Goal: Task Accomplishment & Management: Complete application form

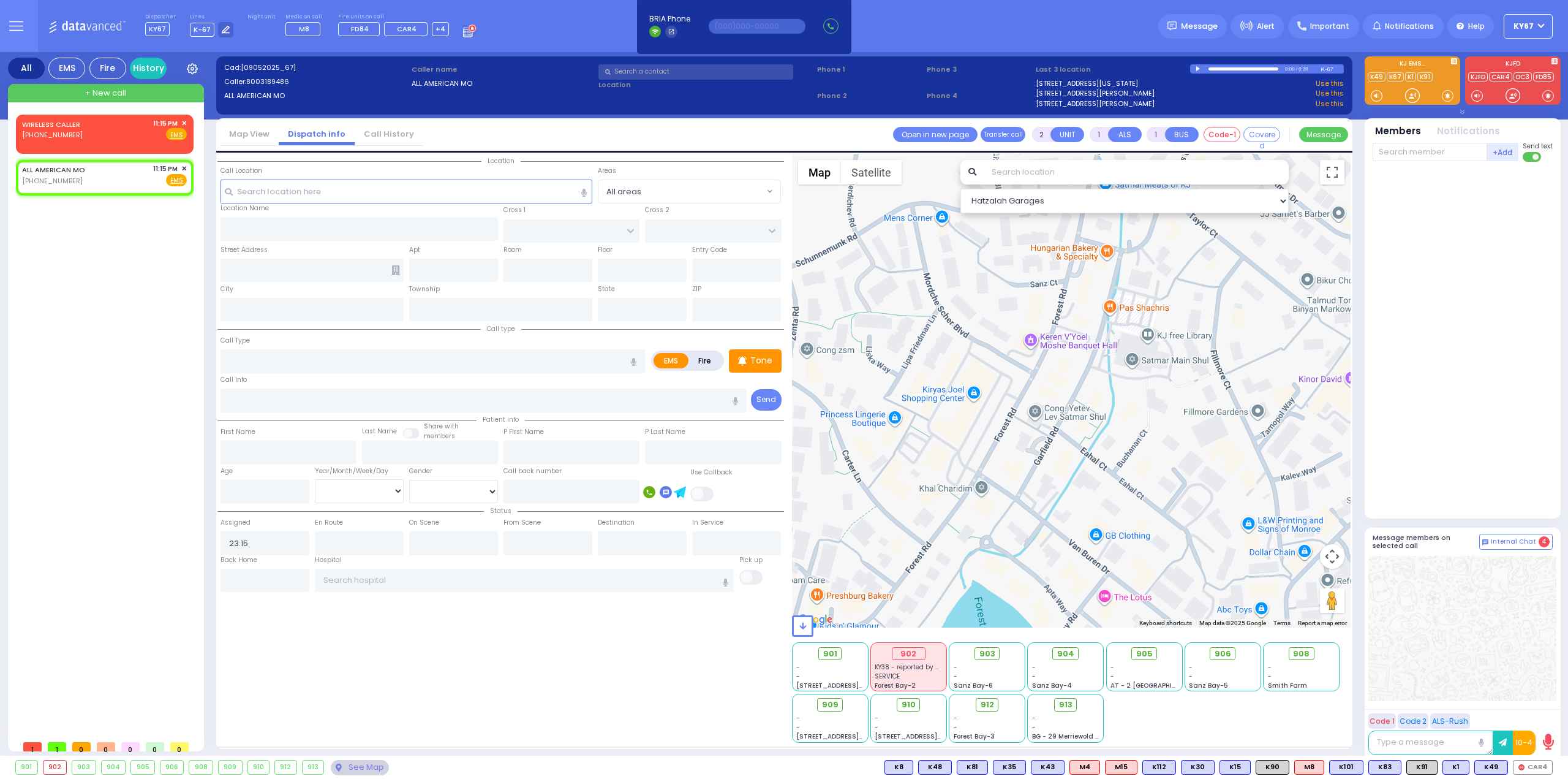
select select
click at [391, 195] on input "text" at bounding box center [406, 191] width 372 height 23
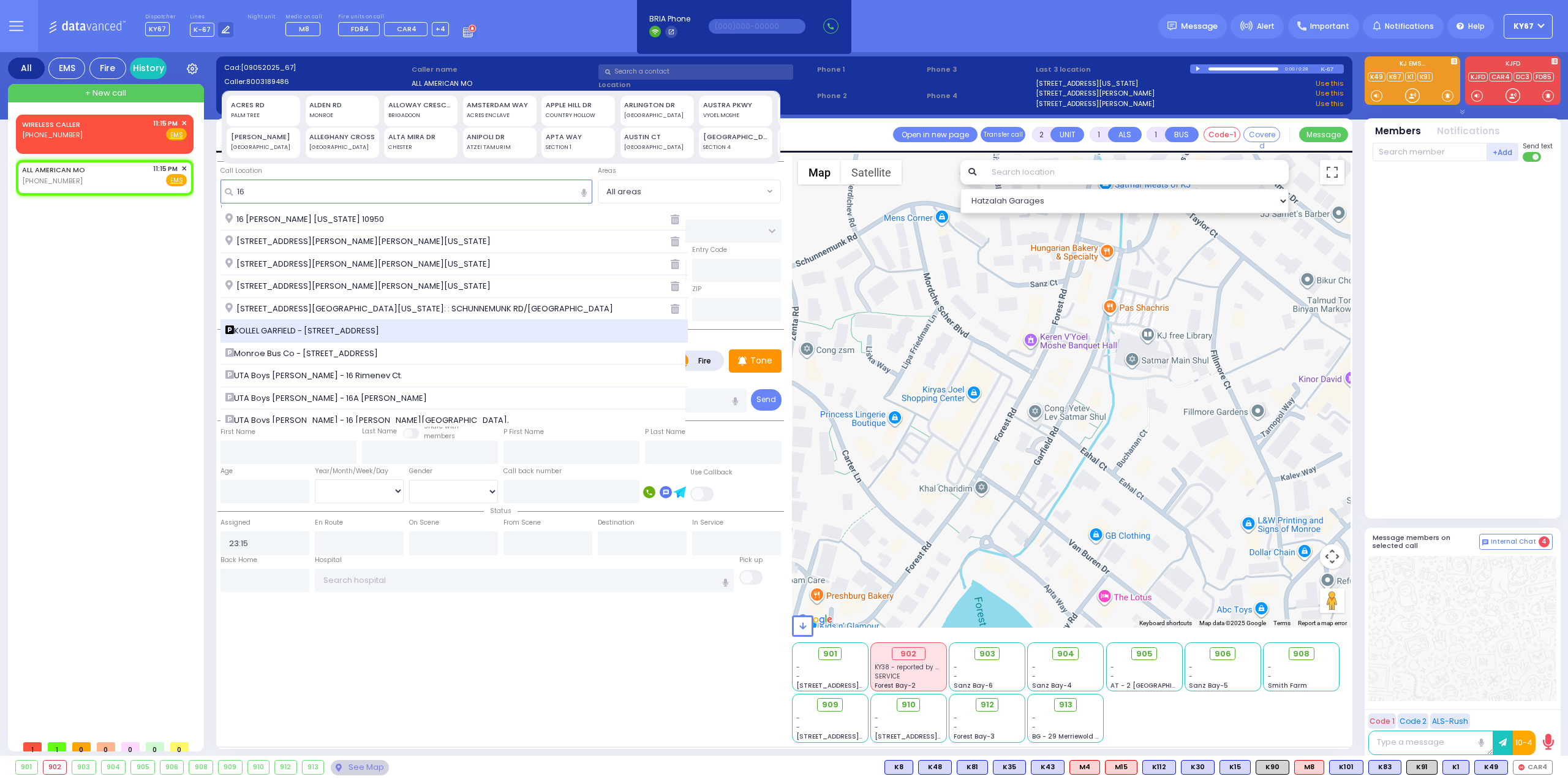
type input "16"
click at [323, 323] on div "KOLLEL GARFIELD - [STREET_ADDRESS]" at bounding box center [454, 331] width 468 height 23
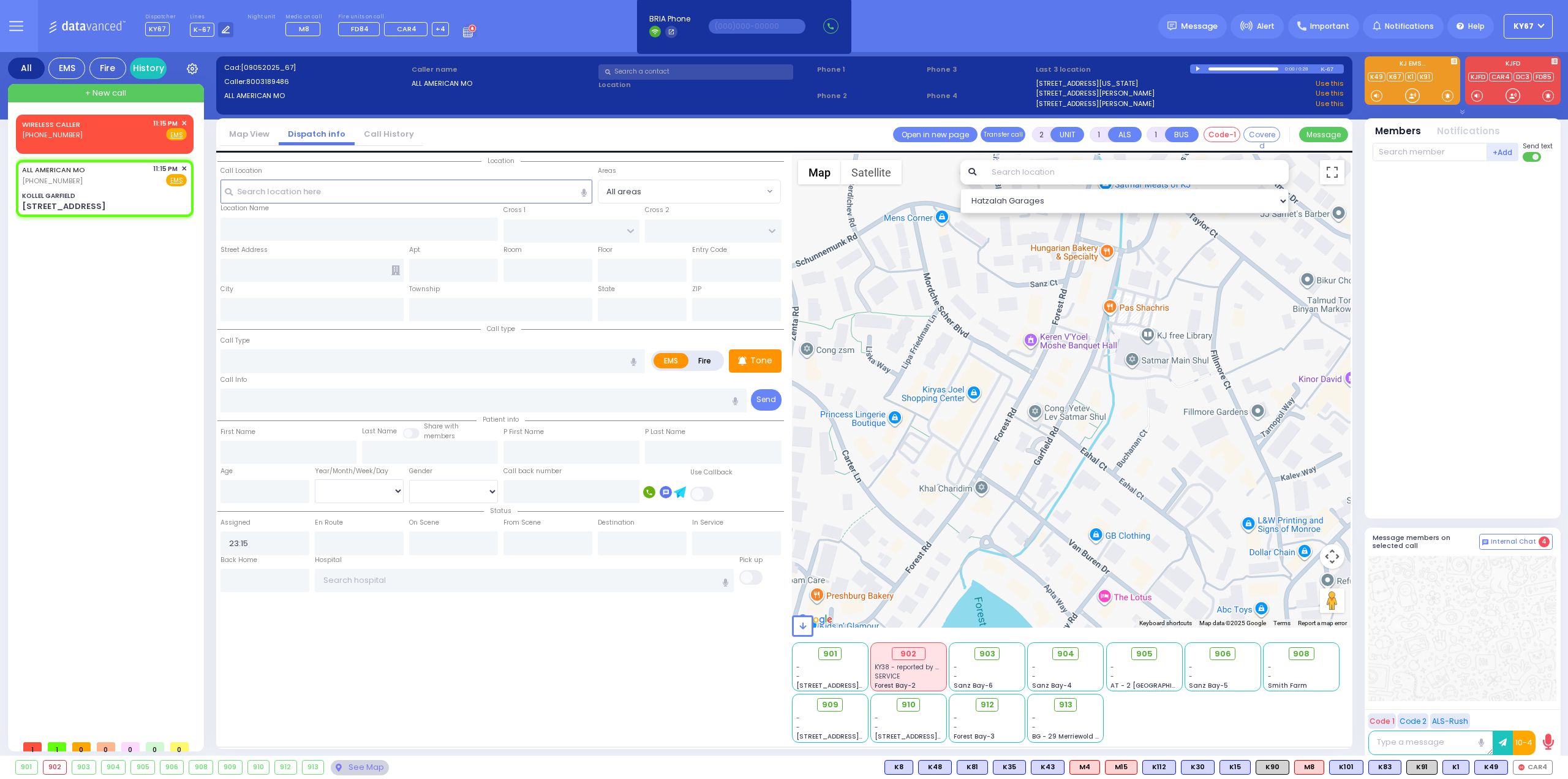
select select
radio input "true"
select select
select select "Hatzalah Garages"
type input "KOLLEL GARFIELD"
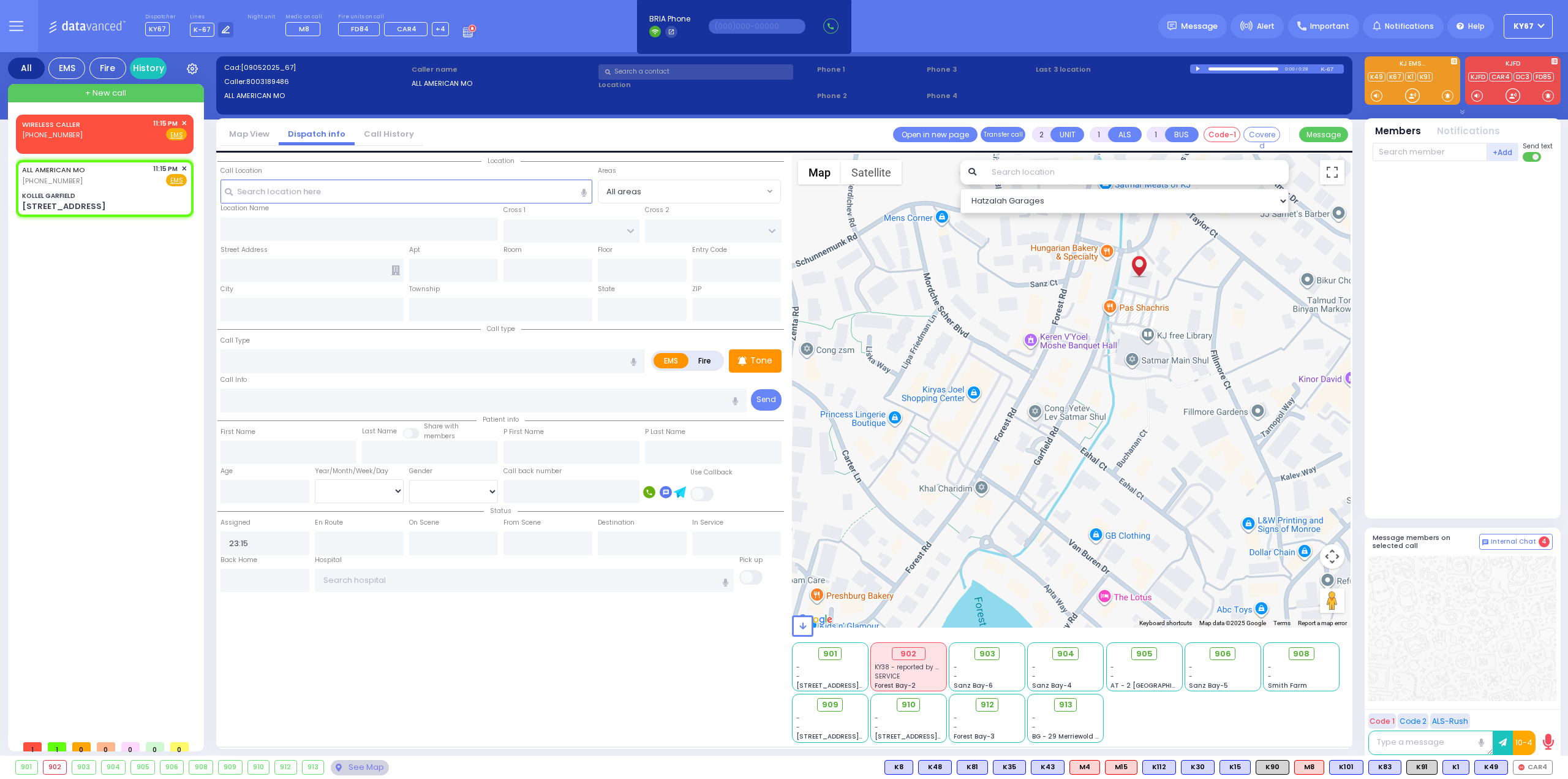
type input "HAYES COURT"
type input "EAHAL COURT"
type input "[STREET_ADDRESS]"
type input "[PERSON_NAME]"
type input "[US_STATE]"
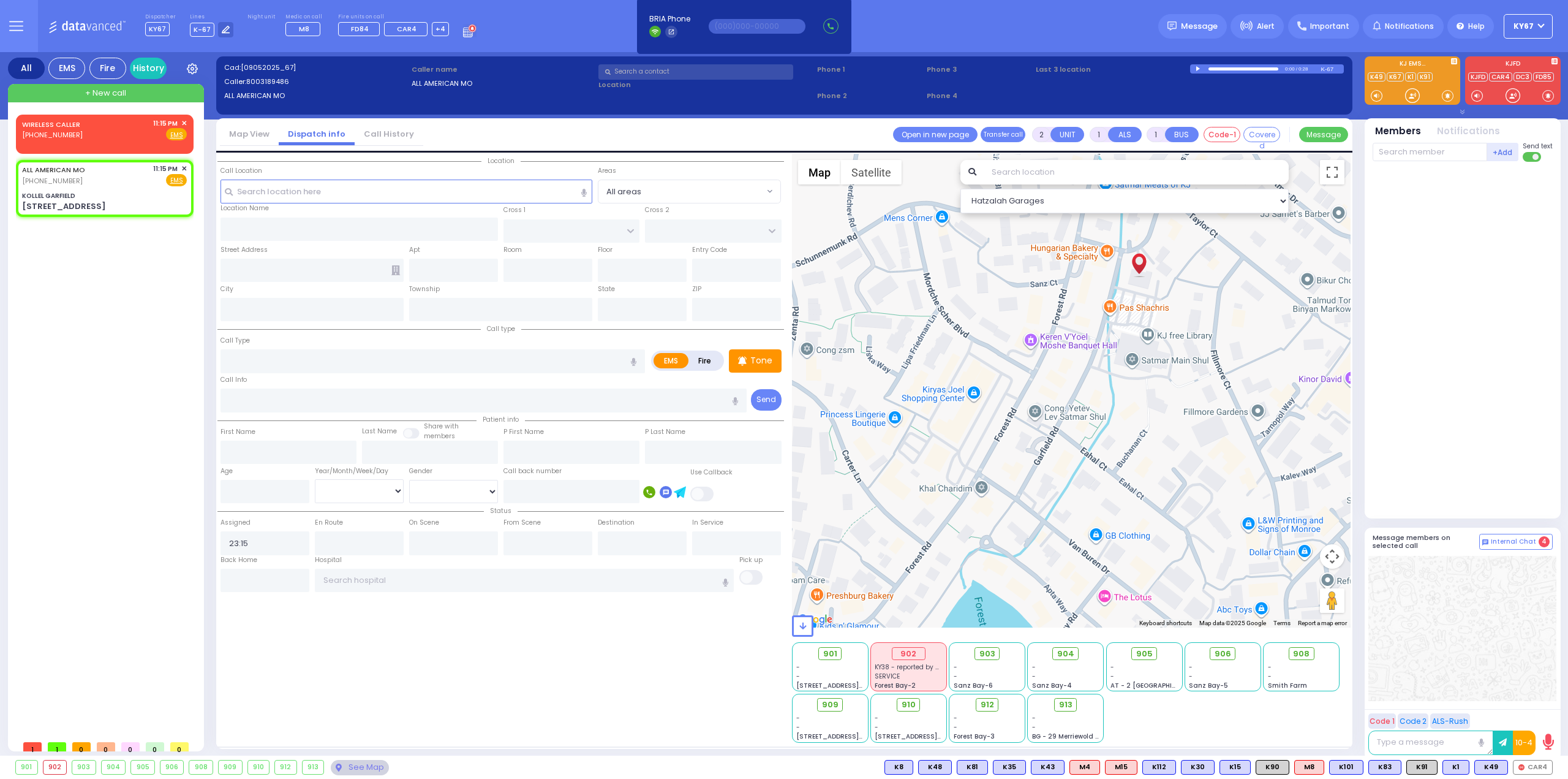
type input "10950"
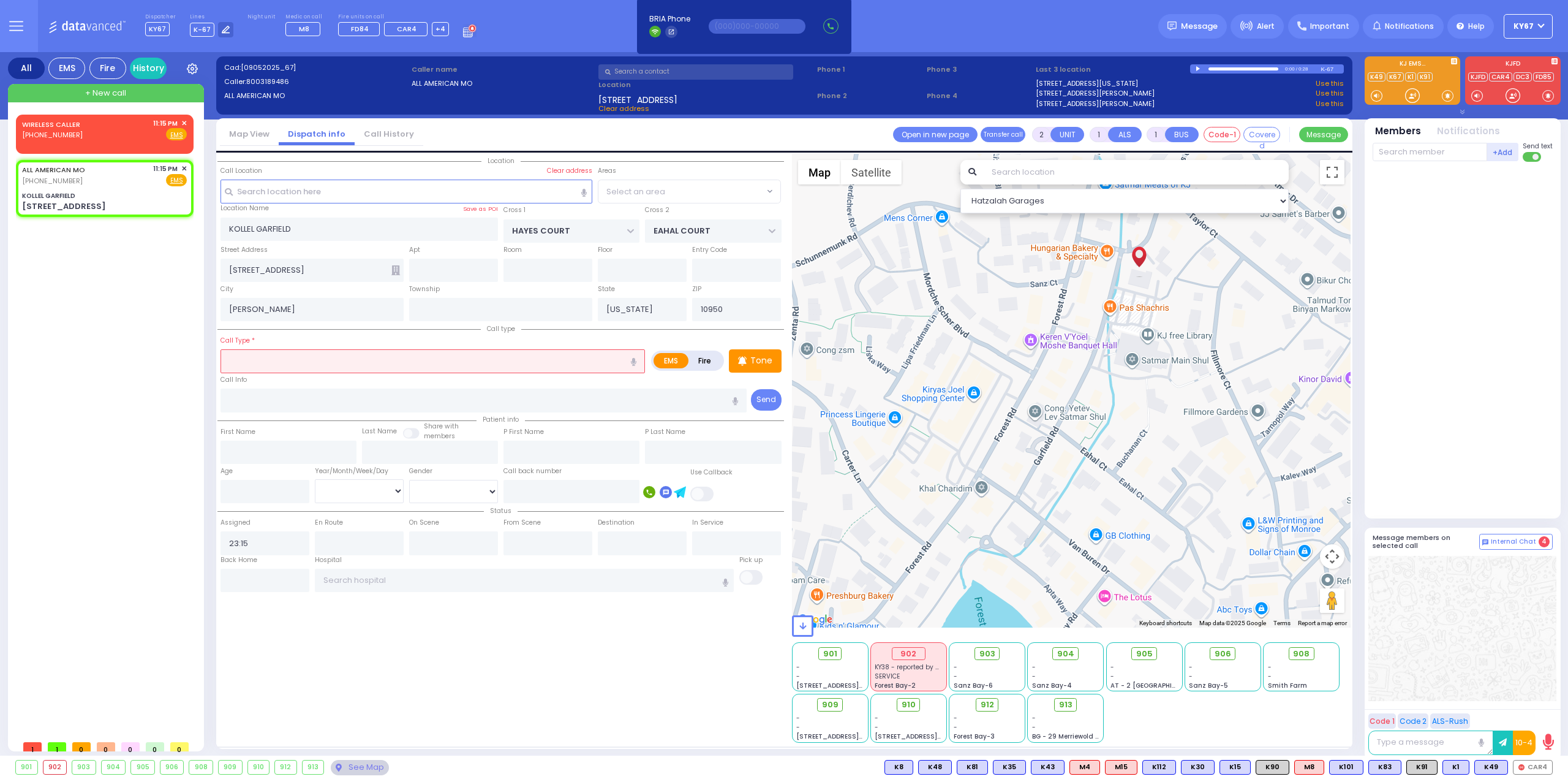
select select "SECTION 3"
click at [301, 351] on input "text" at bounding box center [433, 361] width 425 height 23
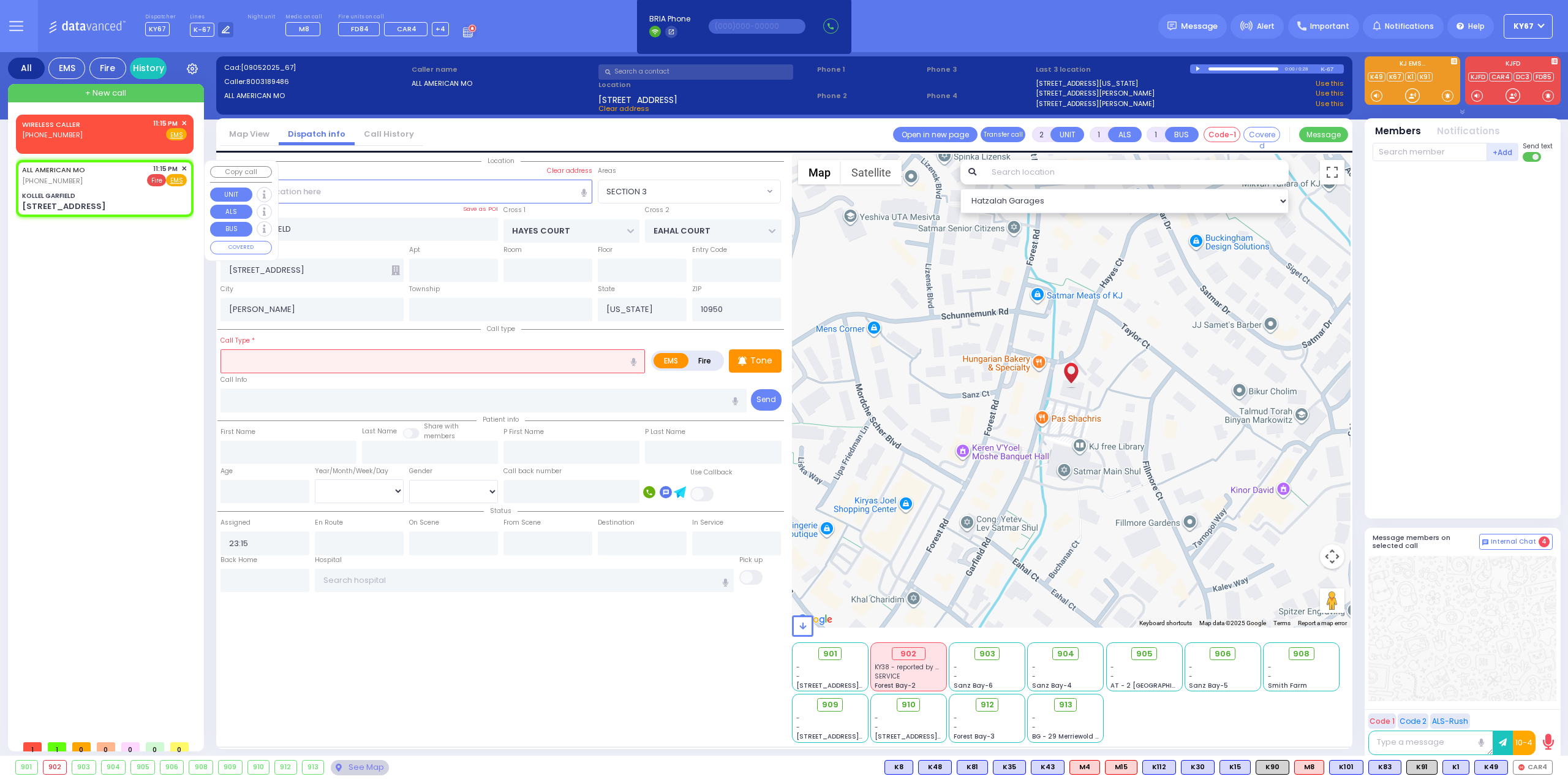
click at [162, 179] on span "Fire" at bounding box center [156, 180] width 19 height 13
select select
radio input "false"
radio input "true"
select select
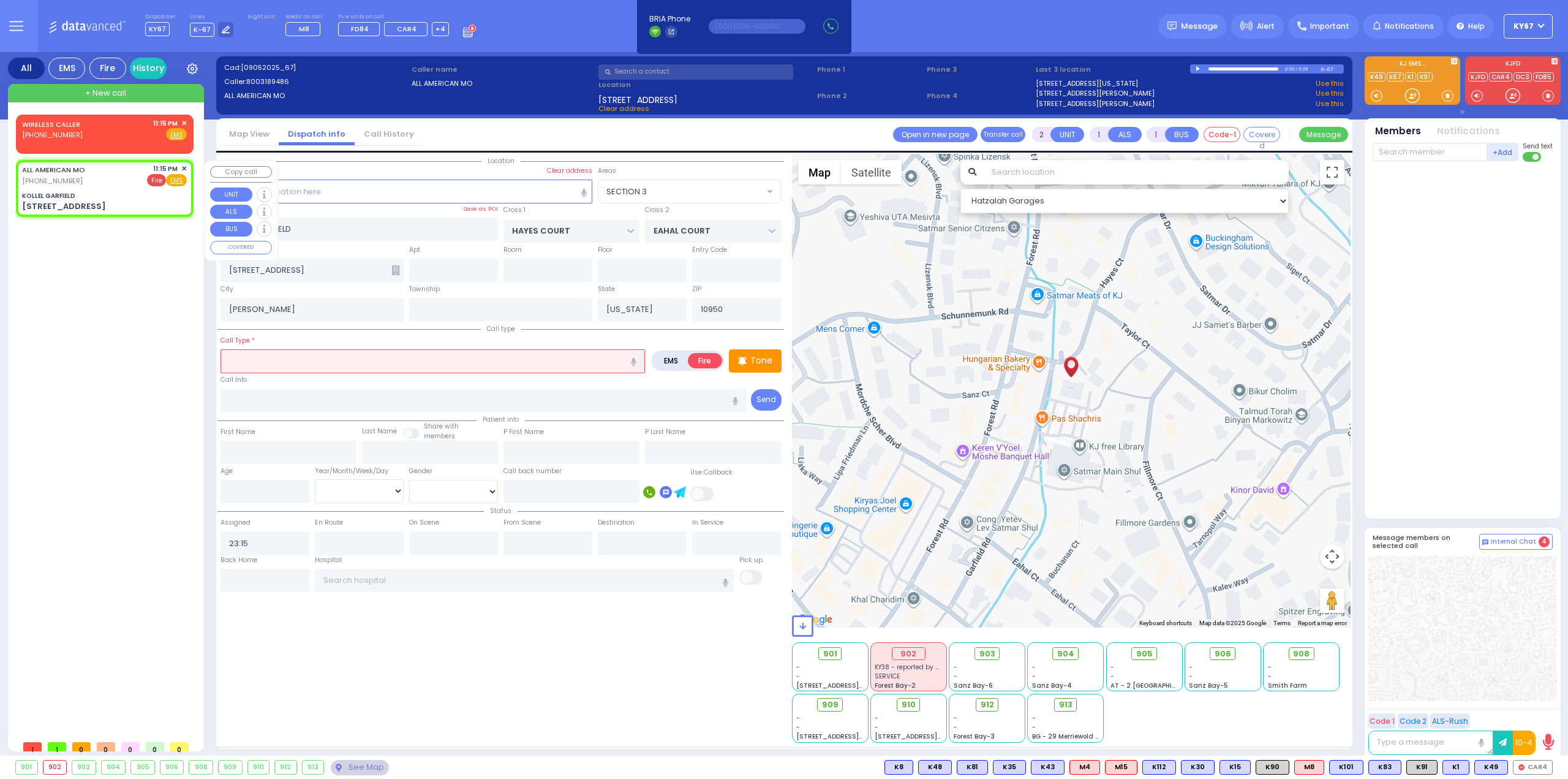
select select "Hatzalah Garages"
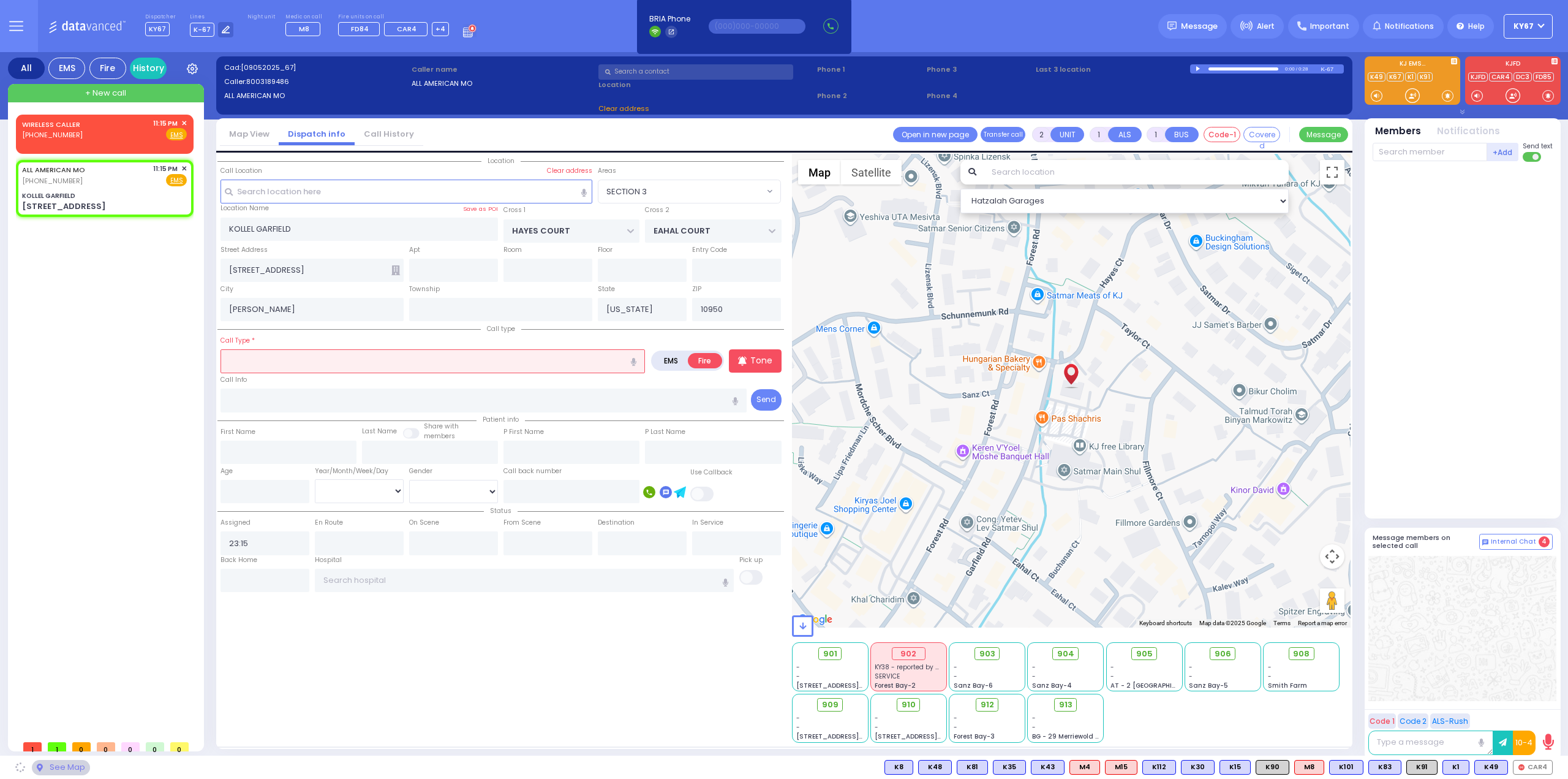
select select
radio input "true"
select select
click at [273, 363] on input "text" at bounding box center [433, 361] width 425 height 23
select select "Hatzalah Garages"
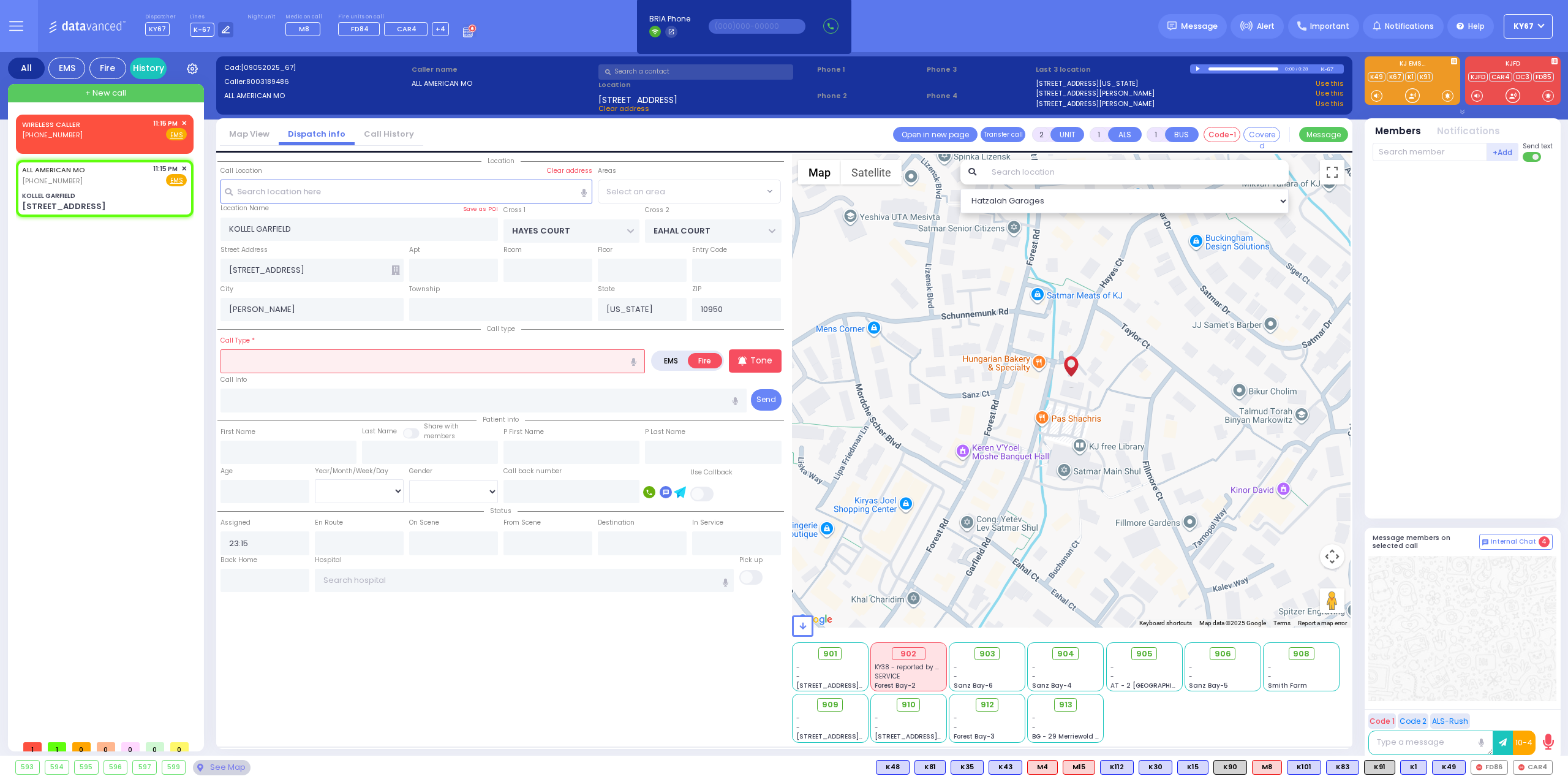
select select "SECTION 3"
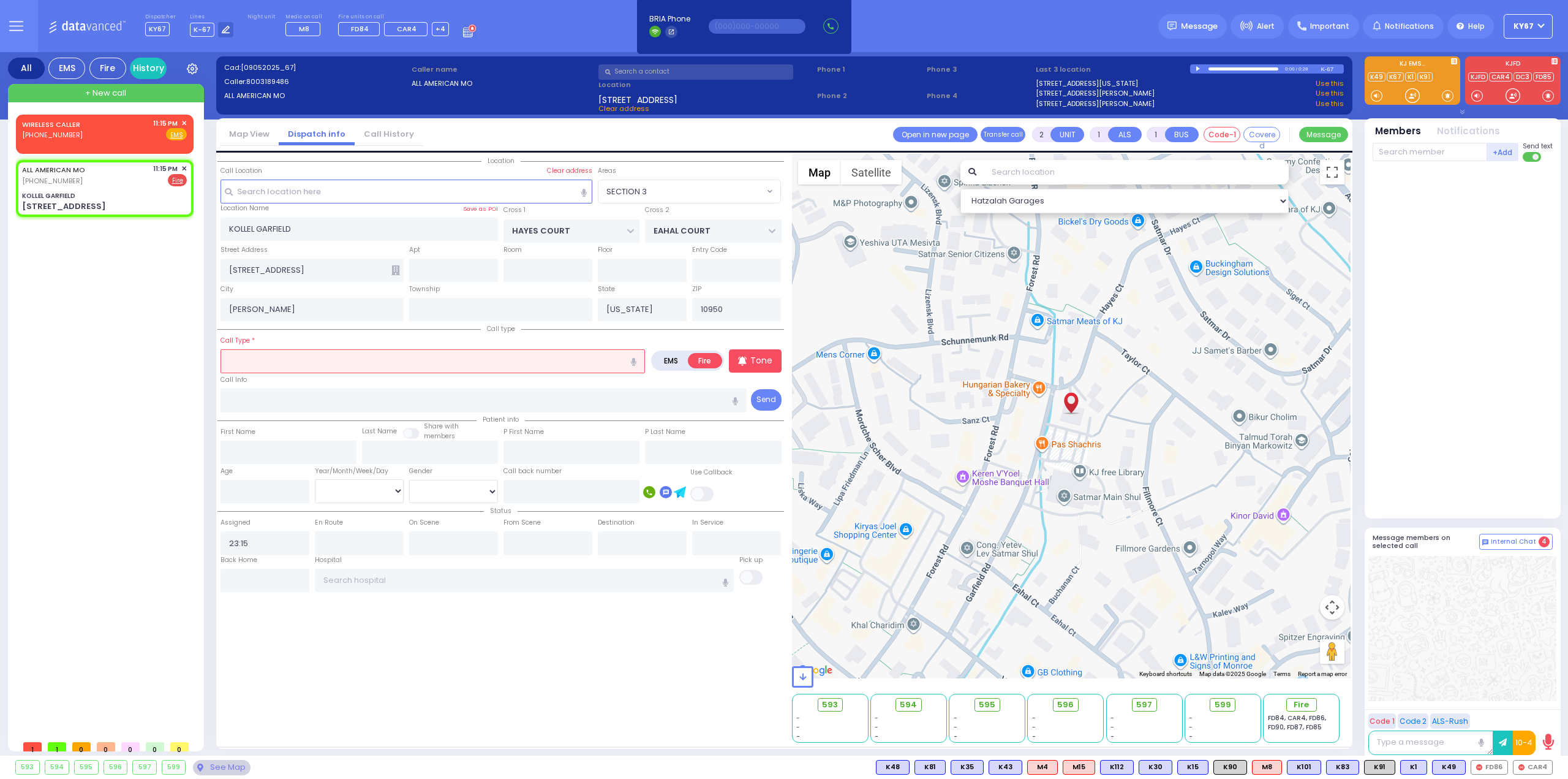
type input "S"
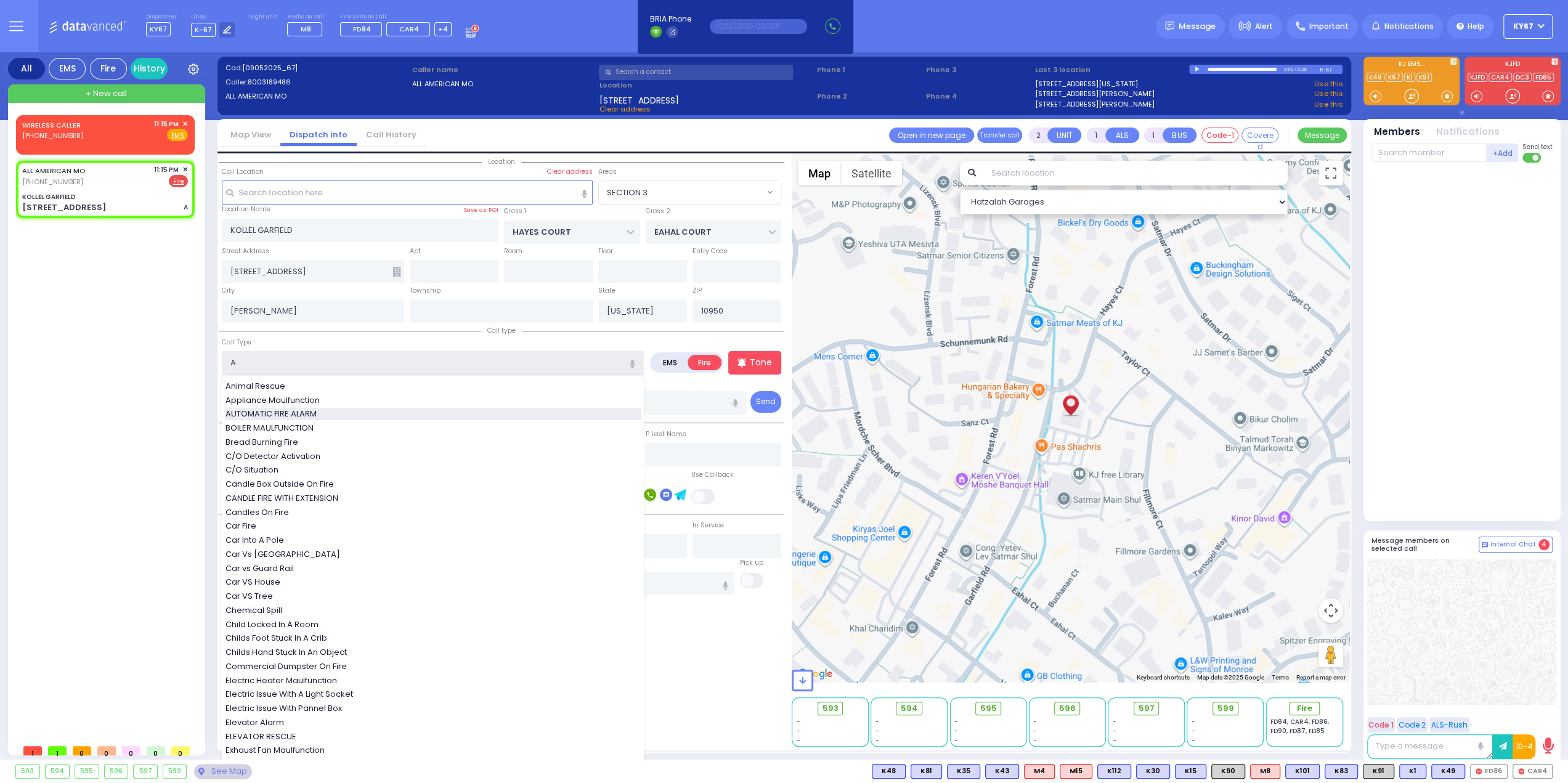
type input "AUTOMATIC FIRE ALARM"
type input "2"
select select
radio input "true"
select select
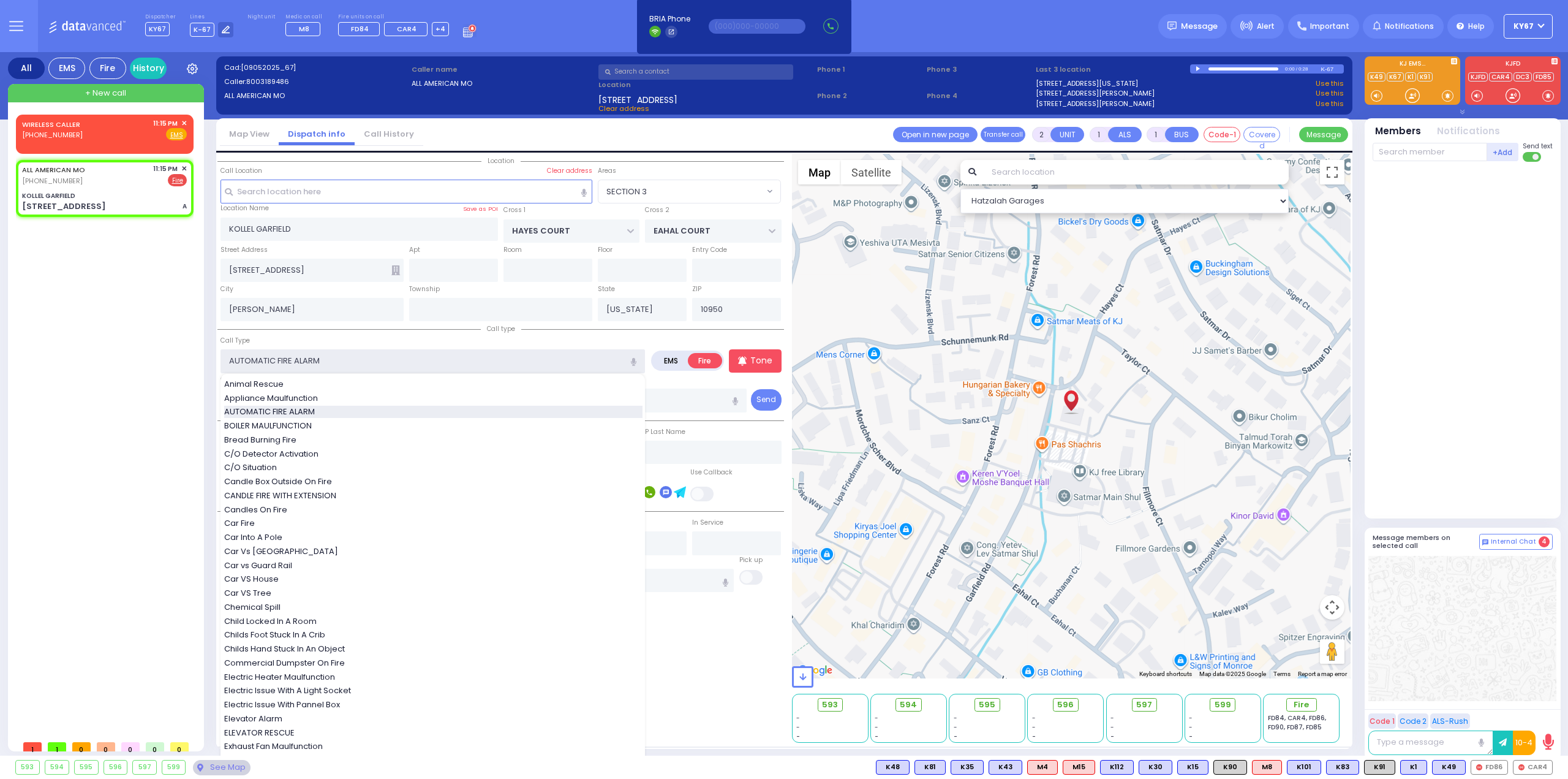
select select "Hatzalah Garages"
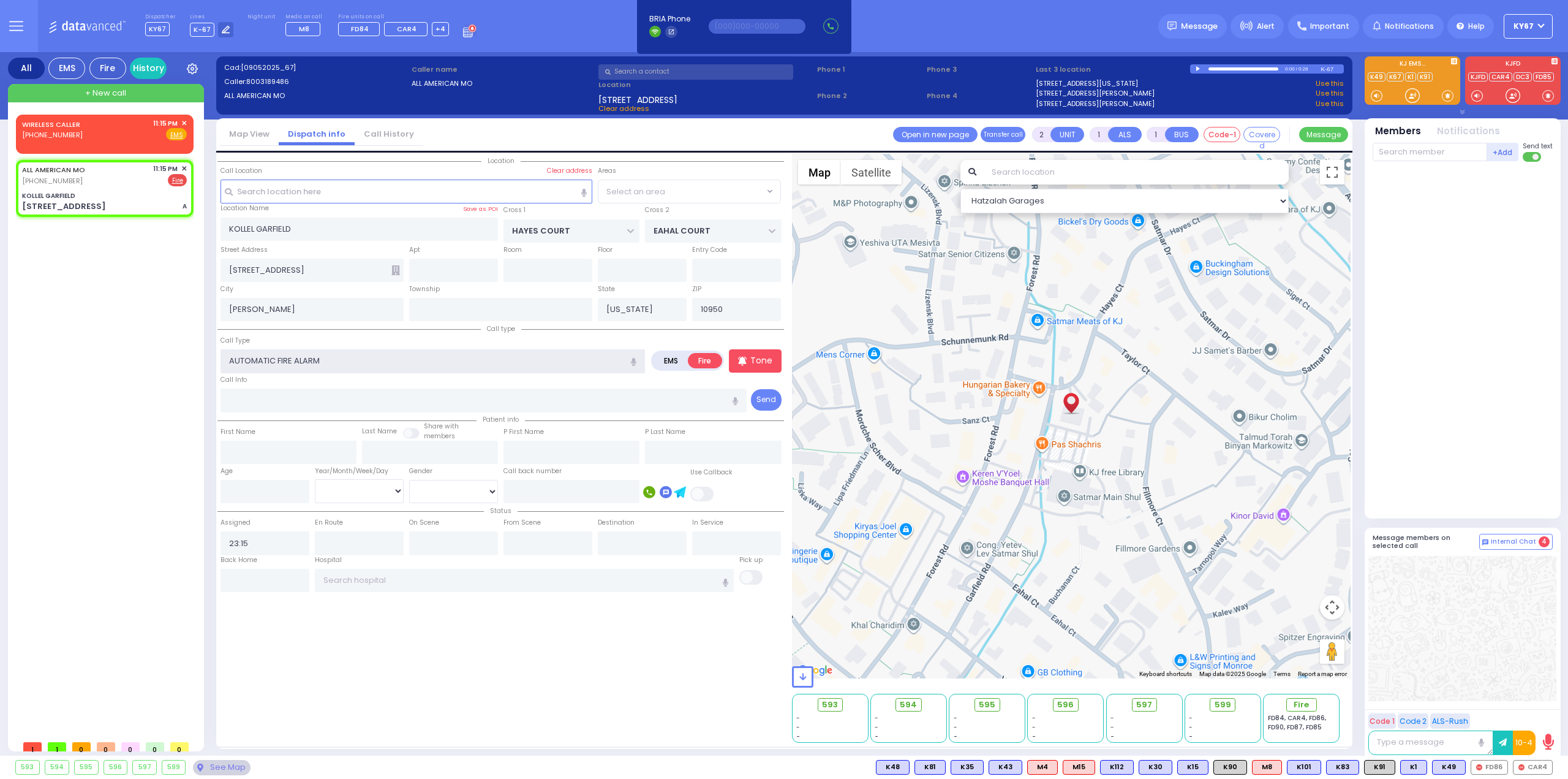
select select "SECTION 3"
type input "3"
select select
radio input "true"
select select
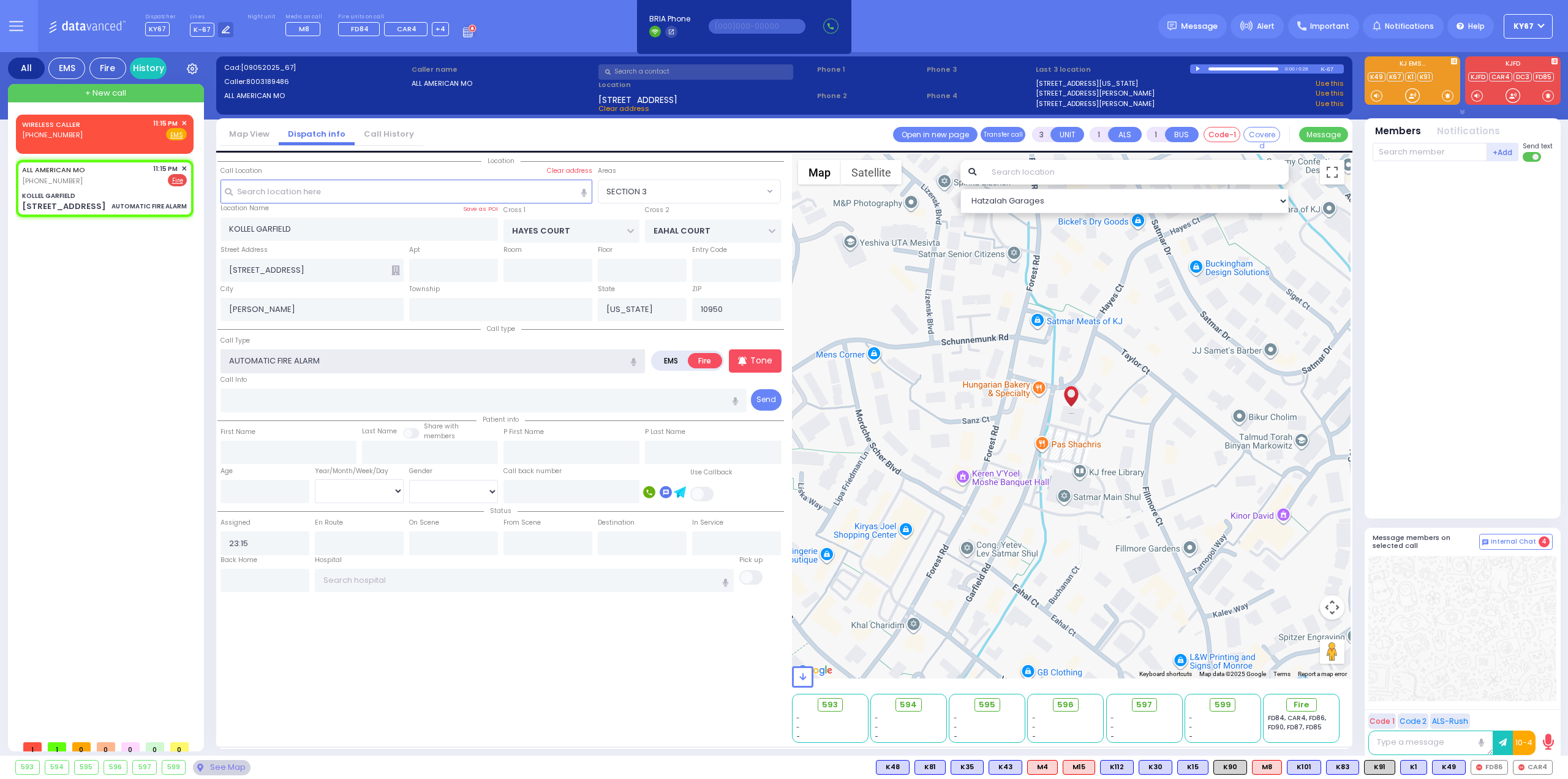
select select "Hatzalah Garages"
select select "SECTION 3"
click at [1302, 703] on span "Fire" at bounding box center [1306, 705] width 16 height 13
select select
radio input "true"
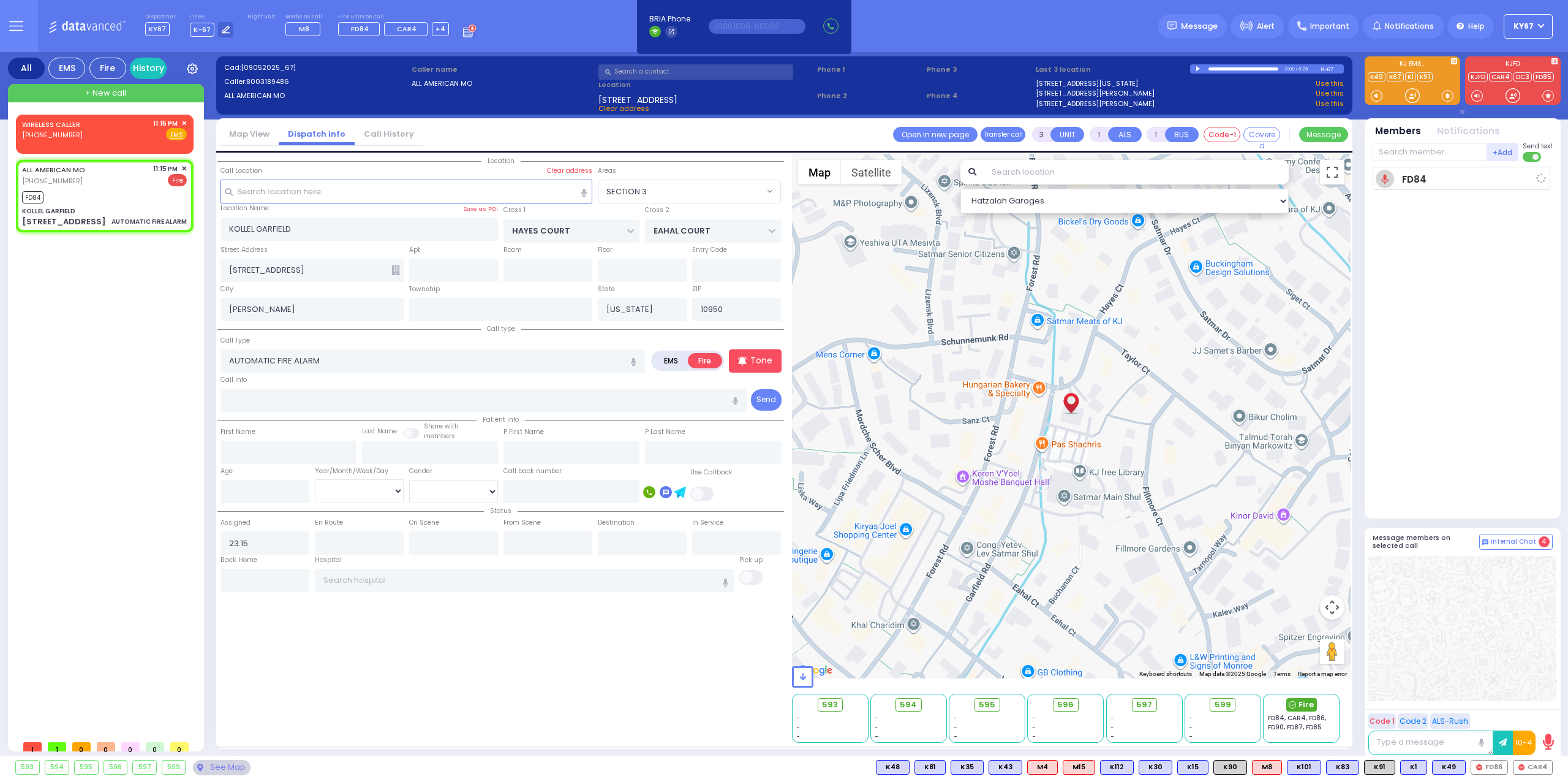
select select
type input "23:17"
select select "Hatzalah Garages"
select select "SECTION 3"
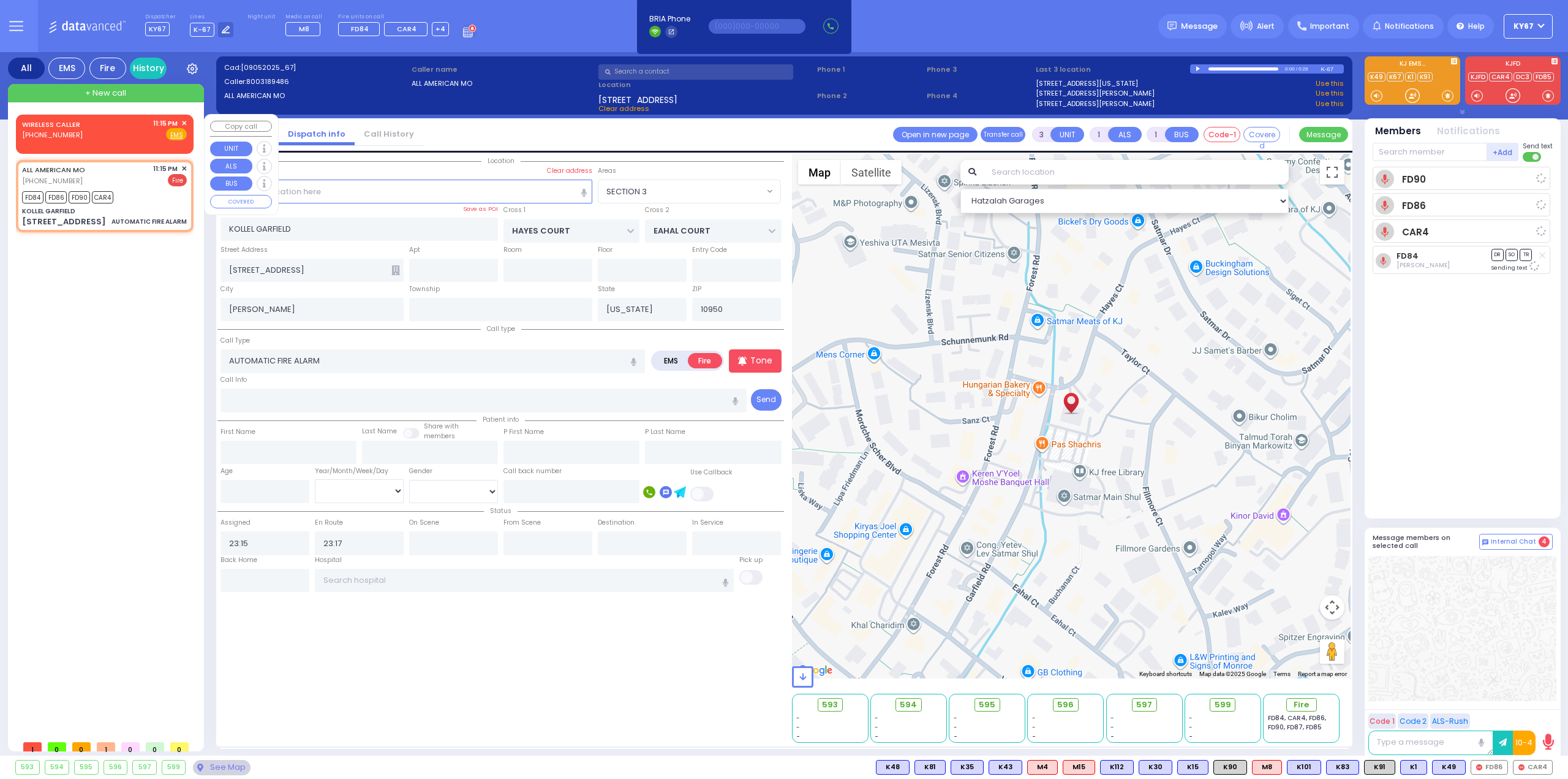
select select
radio input "true"
select select
select select "Hatzalah Garages"
click at [184, 121] on span "✕" at bounding box center [184, 123] width 5 height 10
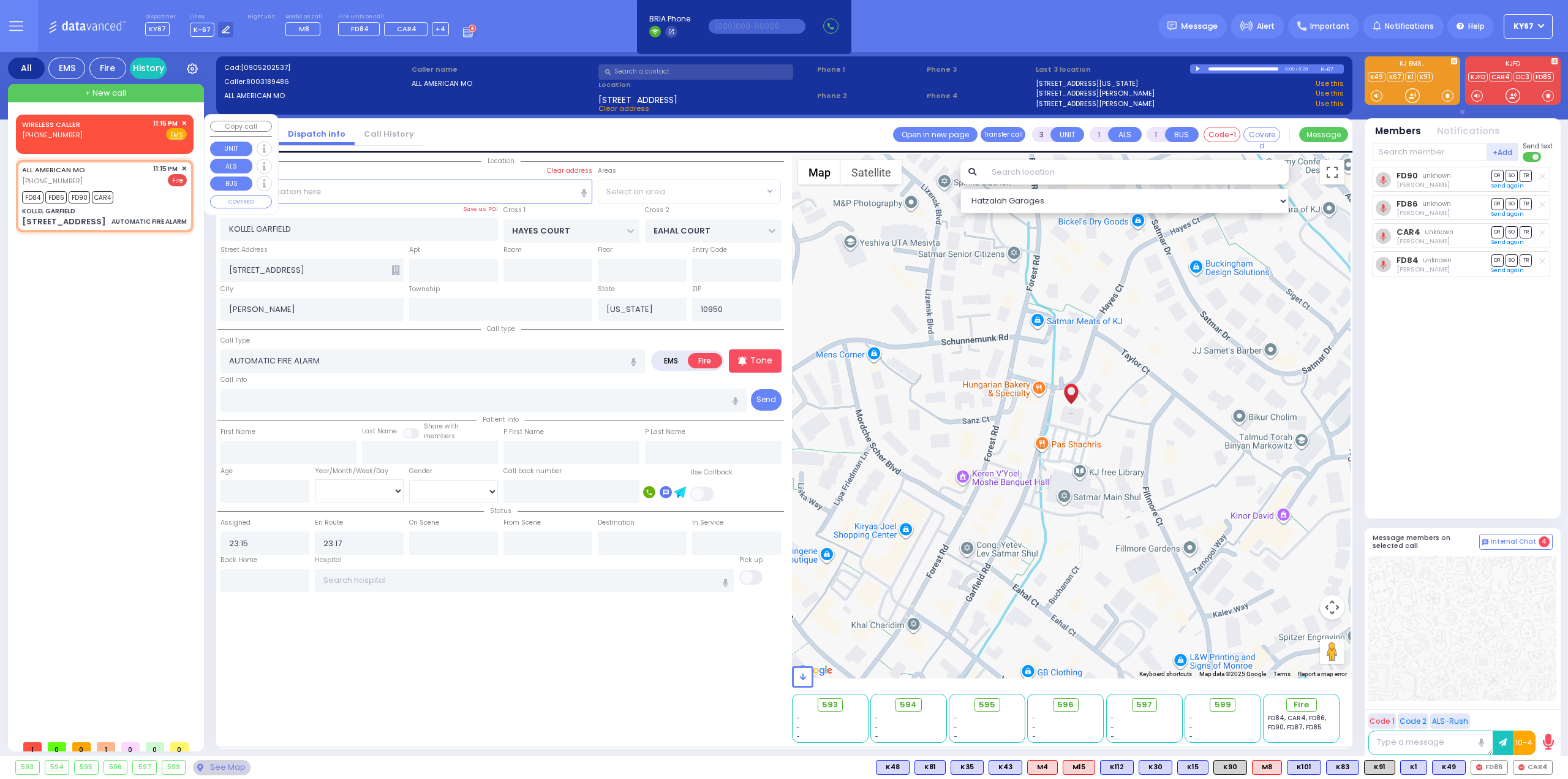
select select "SECTION 3"
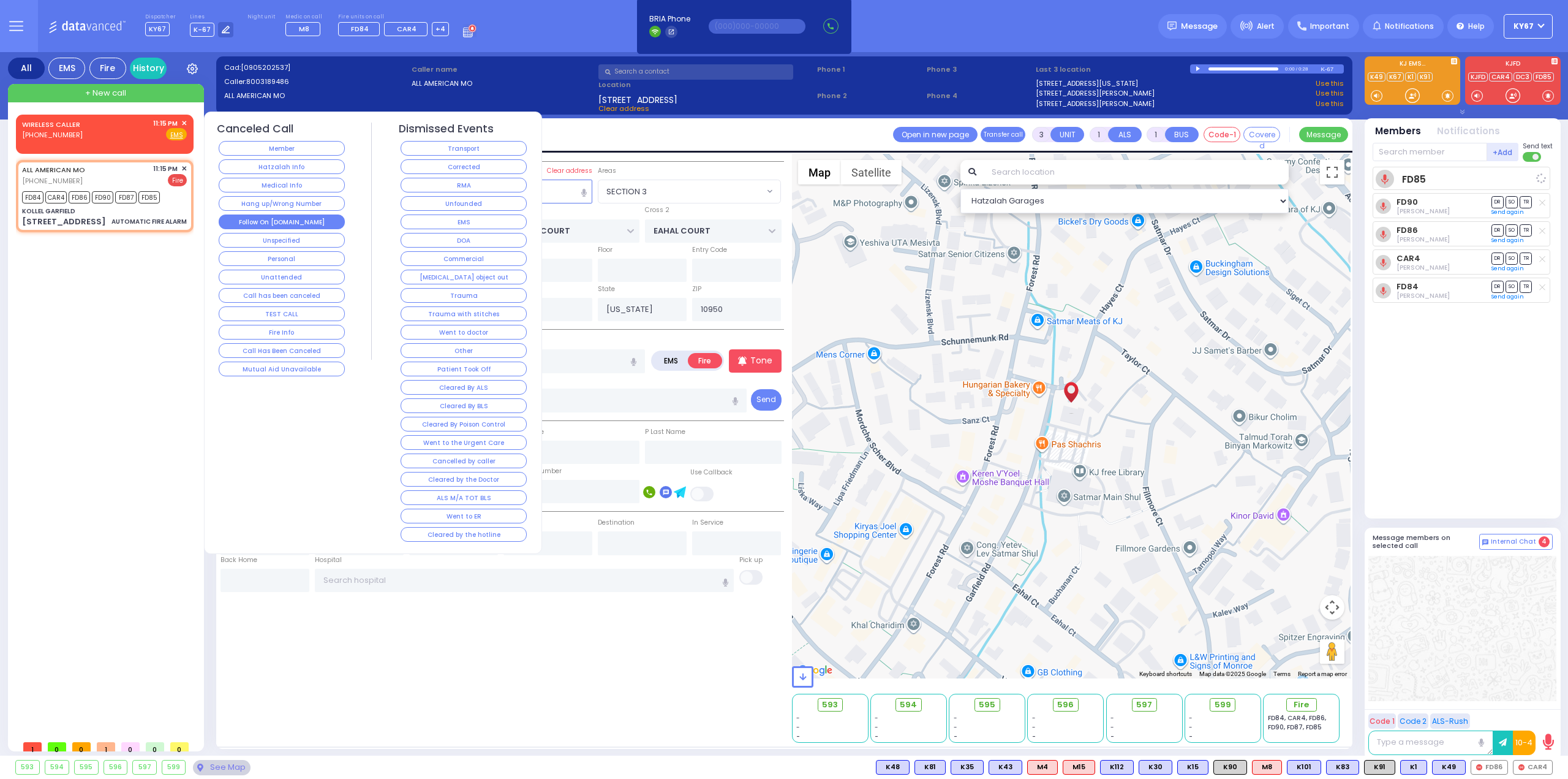
select select
radio input "true"
select select
click at [307, 216] on button "Follow On [DOMAIN_NAME]" at bounding box center [282, 222] width 127 height 15
select select "Hatzalah Garages"
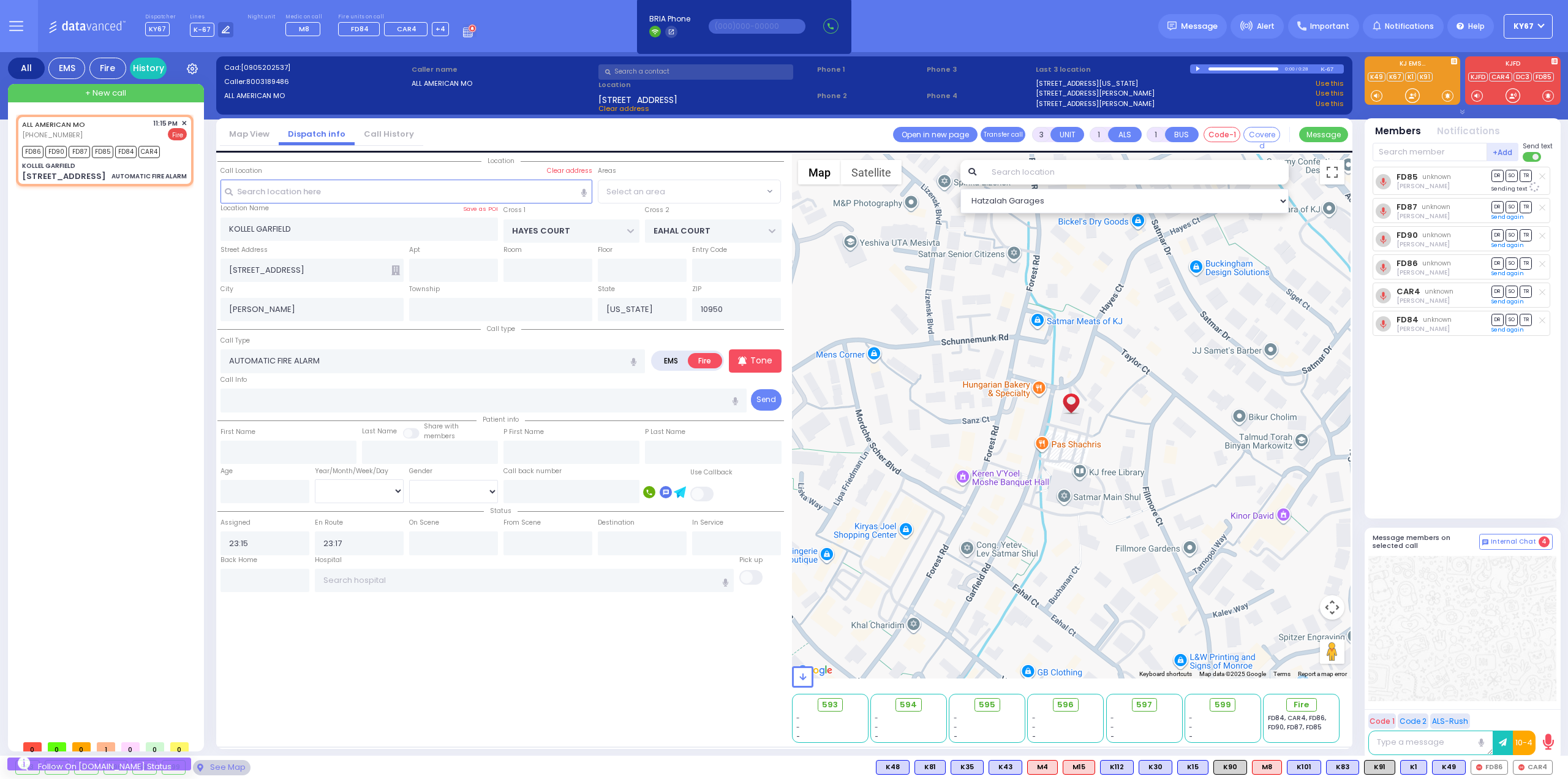
select select "SECTION 3"
select select
radio input "true"
select select
select select "Hatzalah Garages"
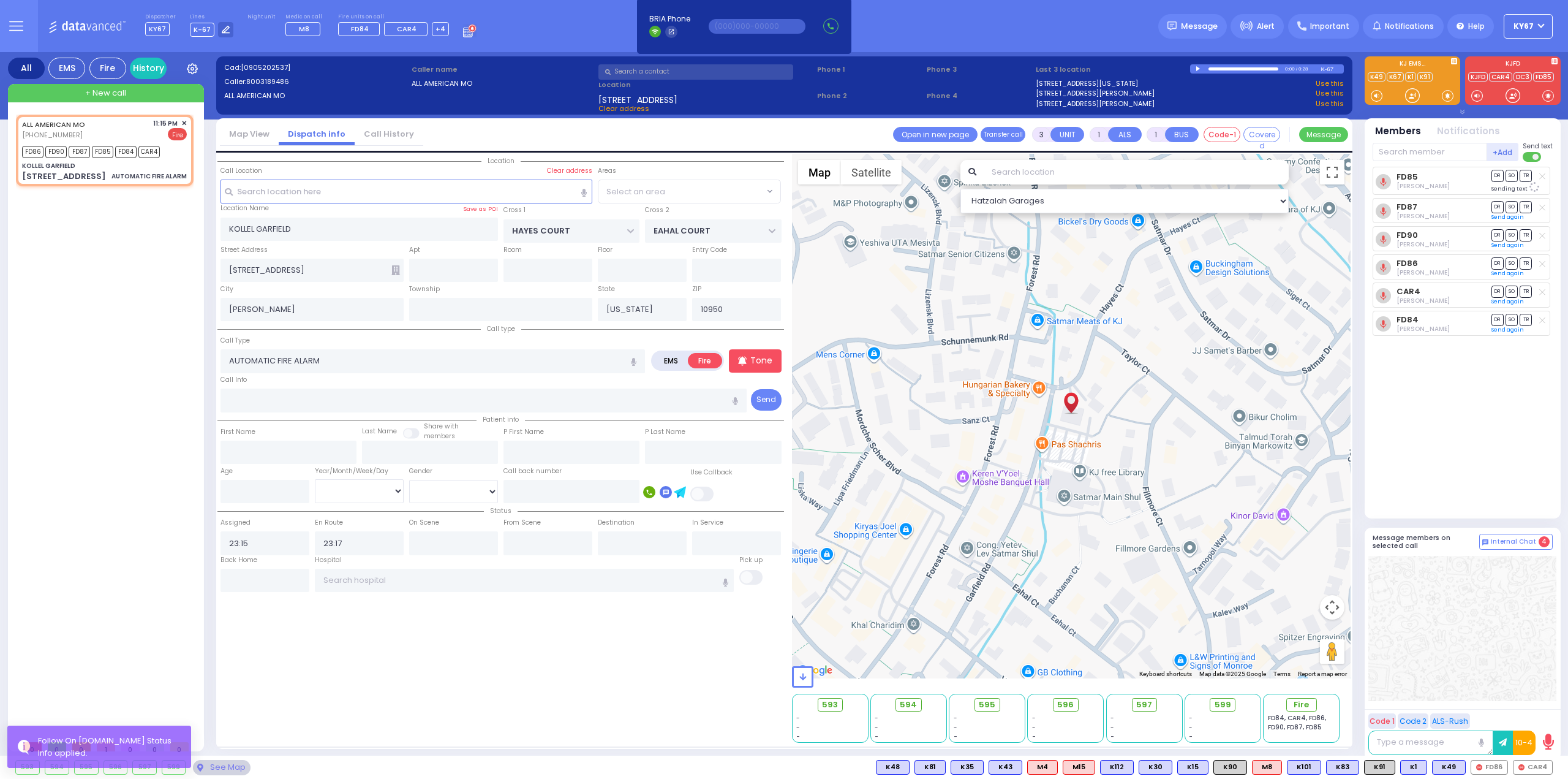
click at [984, 704] on div "595" at bounding box center [987, 705] width 26 height 13
select select
radio input "true"
select select
select select "Hatzalah Garages"
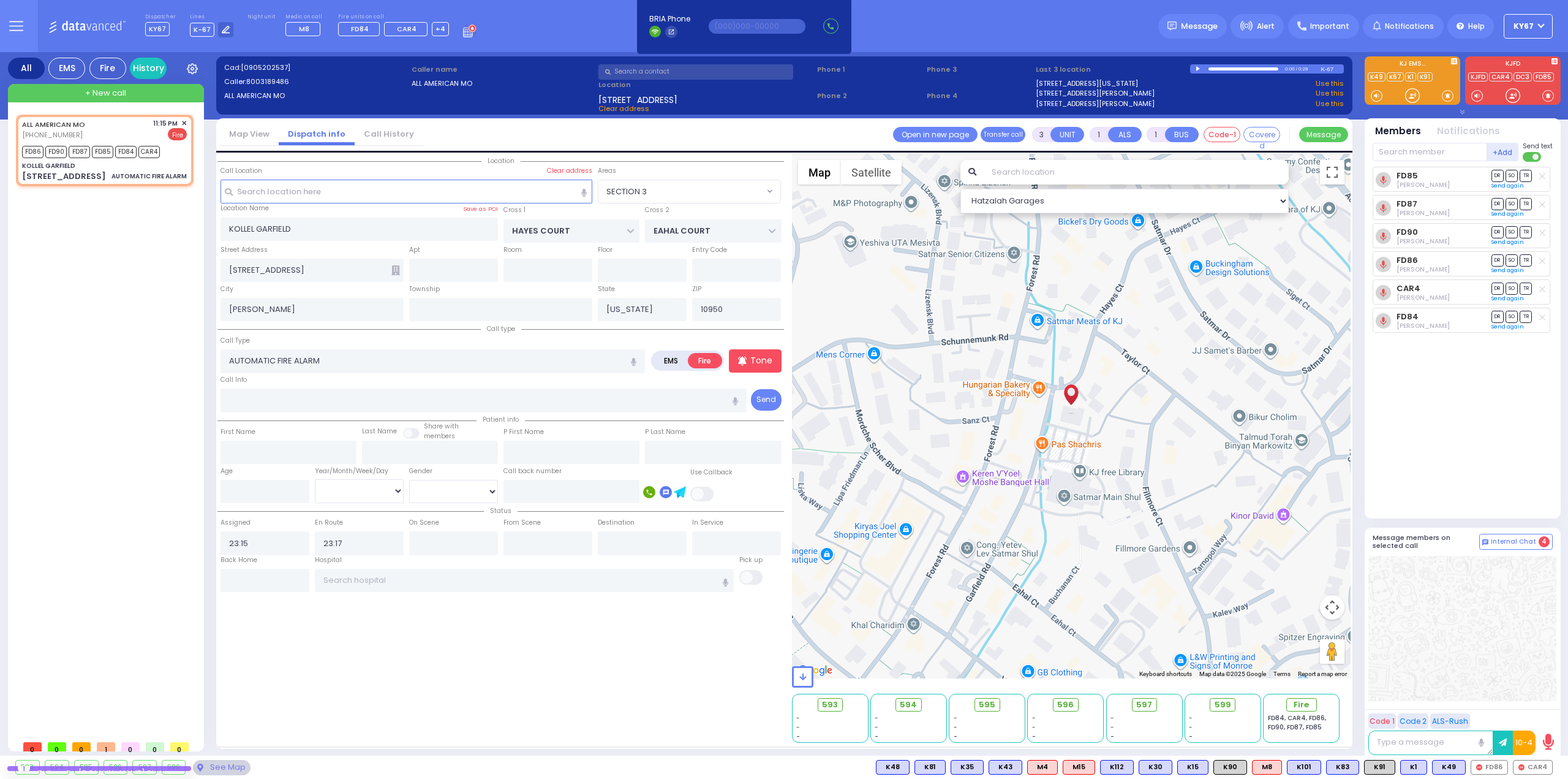
select select
radio input "true"
select select
select select "Hatzalah Garages"
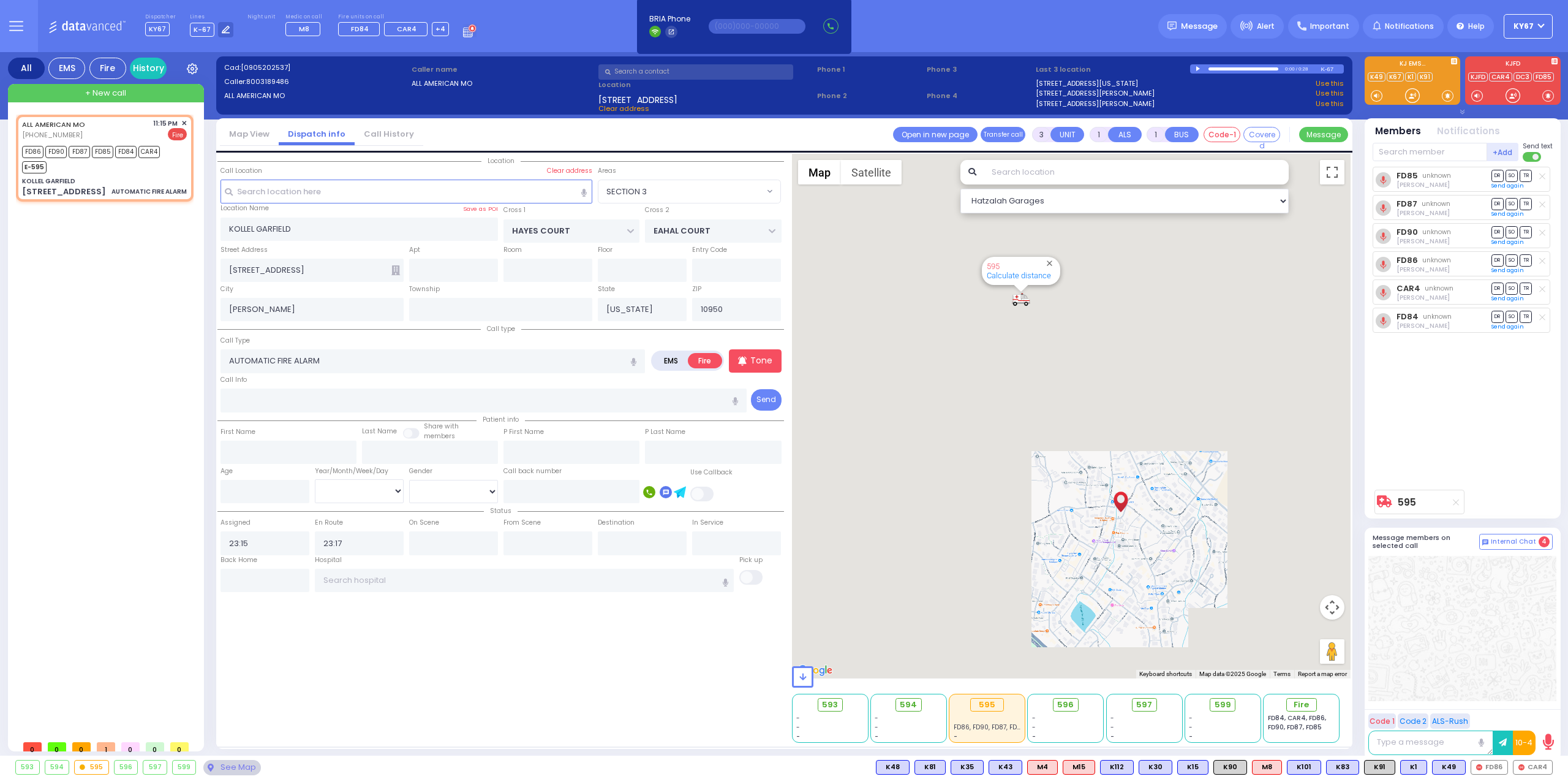
select select "SECTION 3"
select select
radio input "true"
select select
select select "Hatzalah Garages"
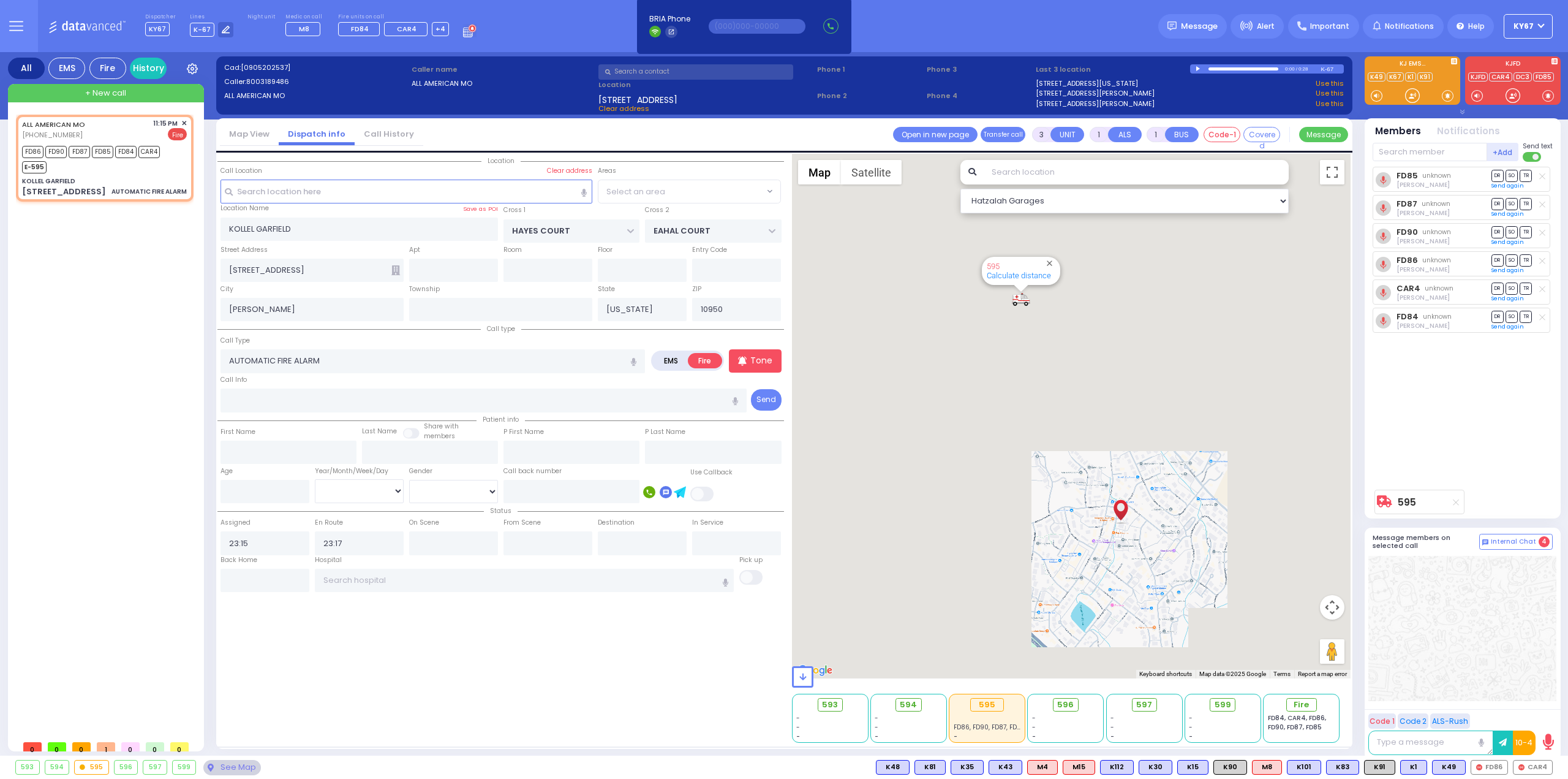
select select "SECTION 3"
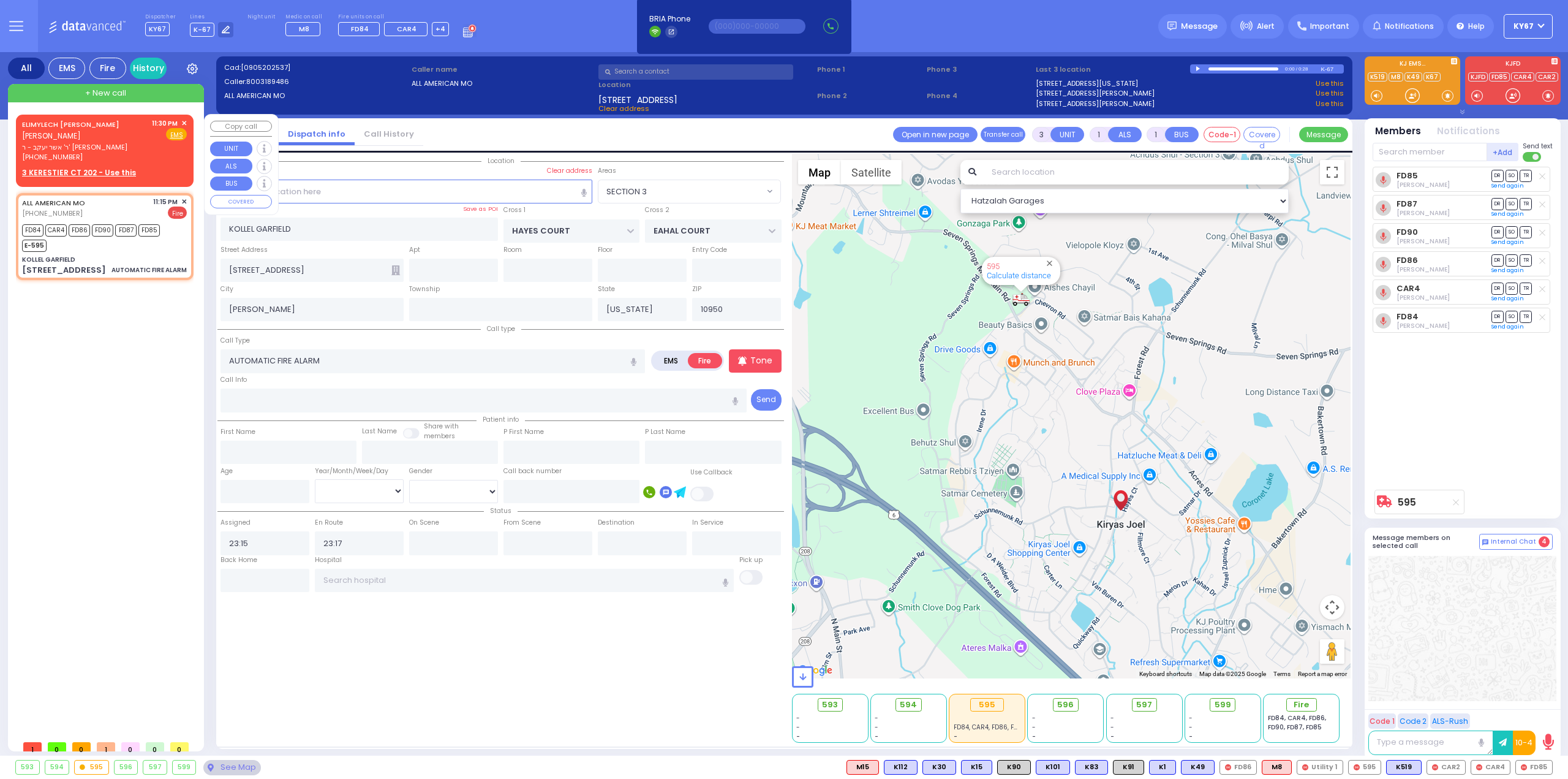
click at [90, 142] on span "ר' אשר יעקב - ר' [PERSON_NAME]" at bounding box center [84, 147] width 126 height 10
type input "2"
select select
radio input "true"
type input "ELIMYLECH"
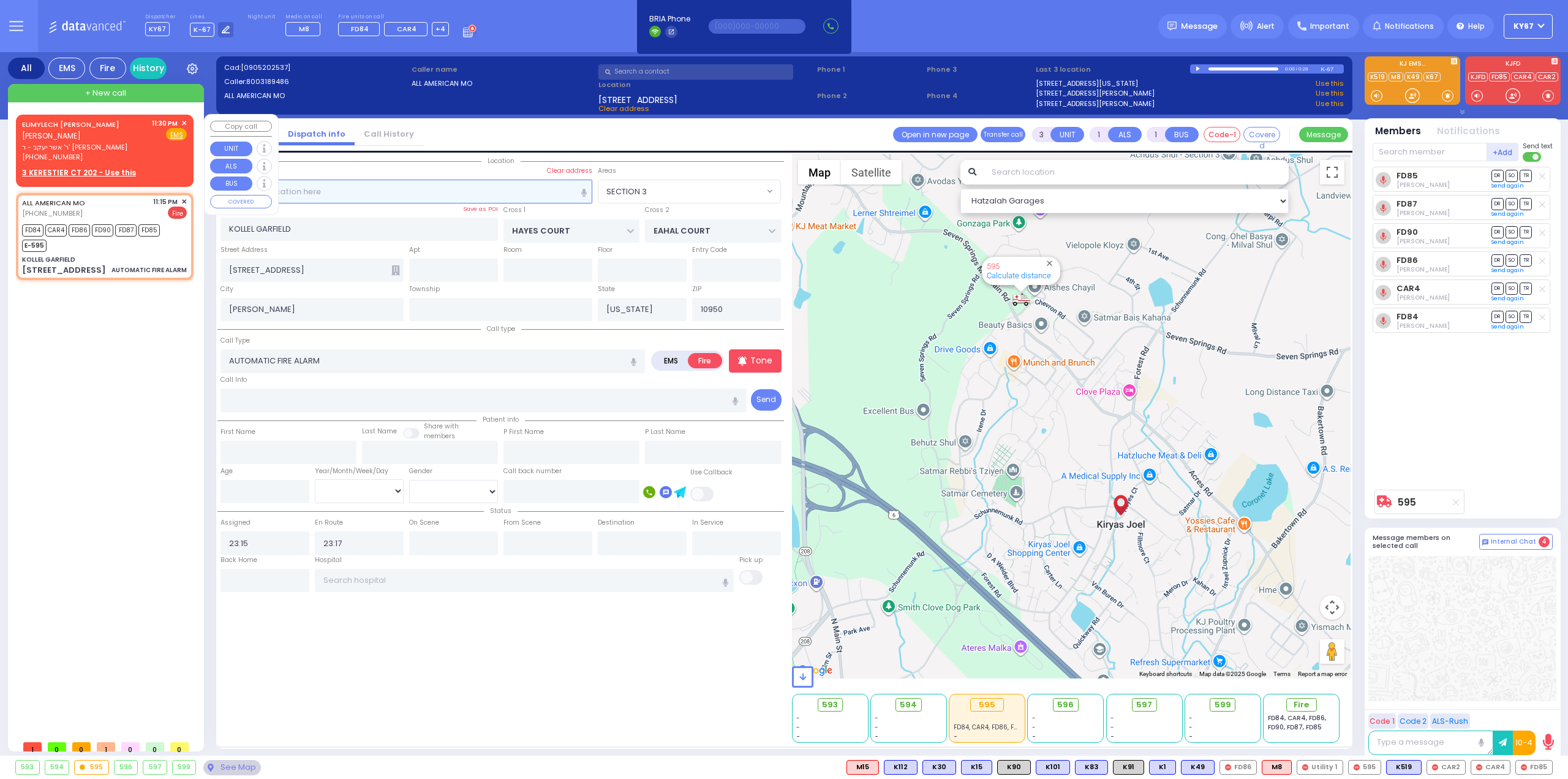
type input "[PERSON_NAME]"
select select
type input "23:30"
select select "Hatzalah Garages"
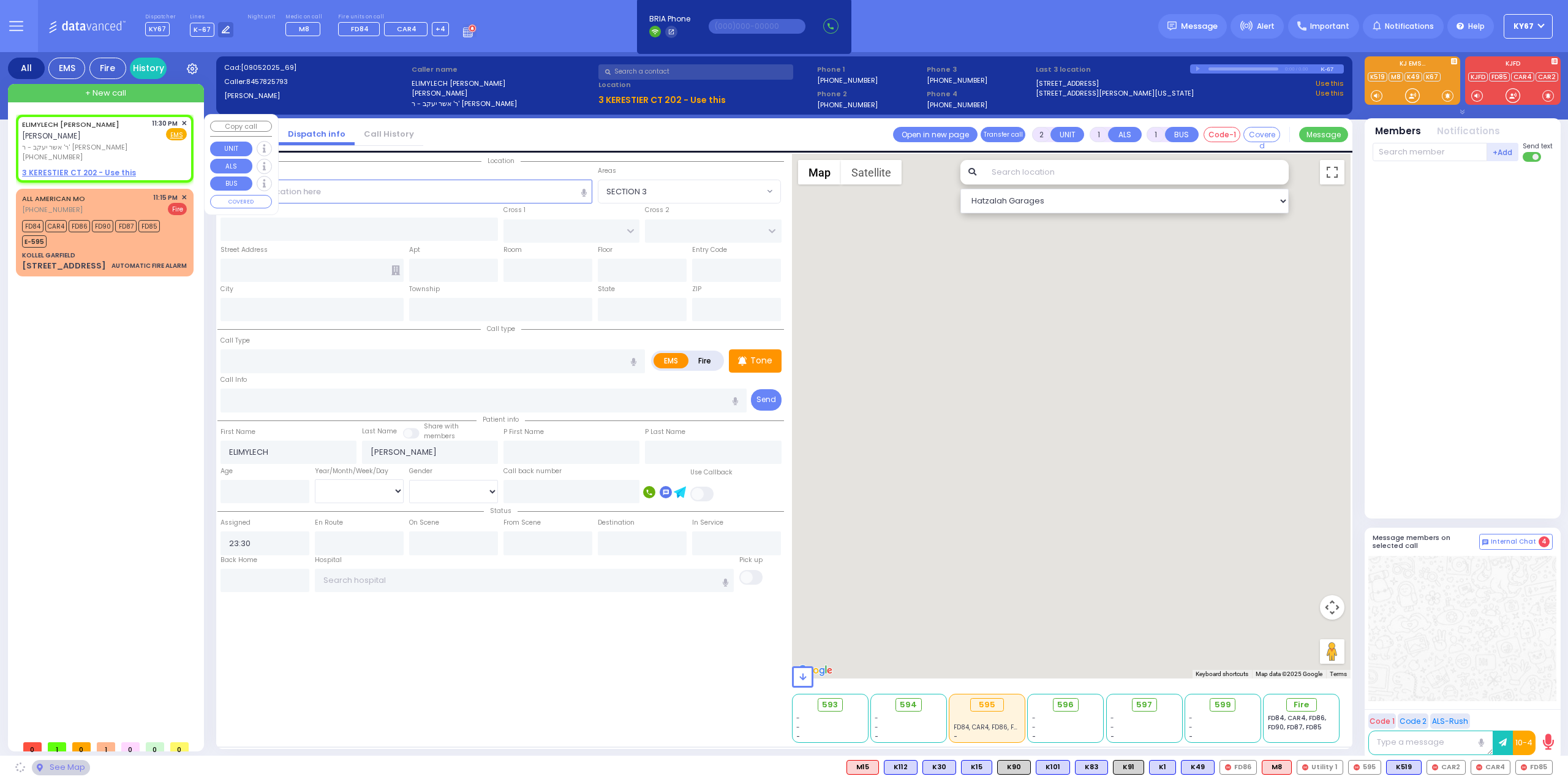
click at [92, 167] on u "3 KERESTIER CT 202 - Use this" at bounding box center [79, 172] width 114 height 10
select select
radio input "true"
select select
select select "Hatzalah Garages"
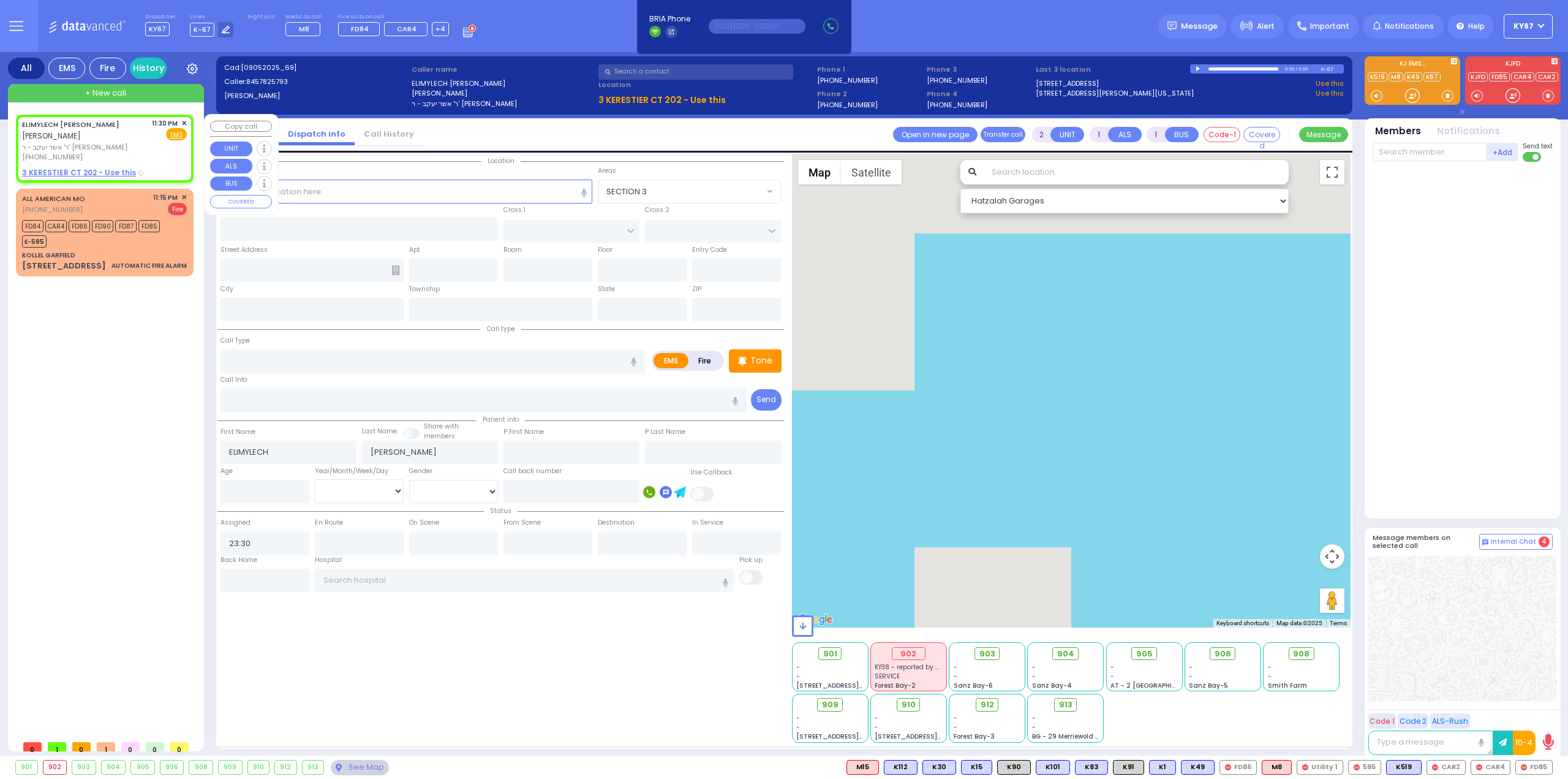
select select
radio input "true"
select select
select select "Hatzalah Garages"
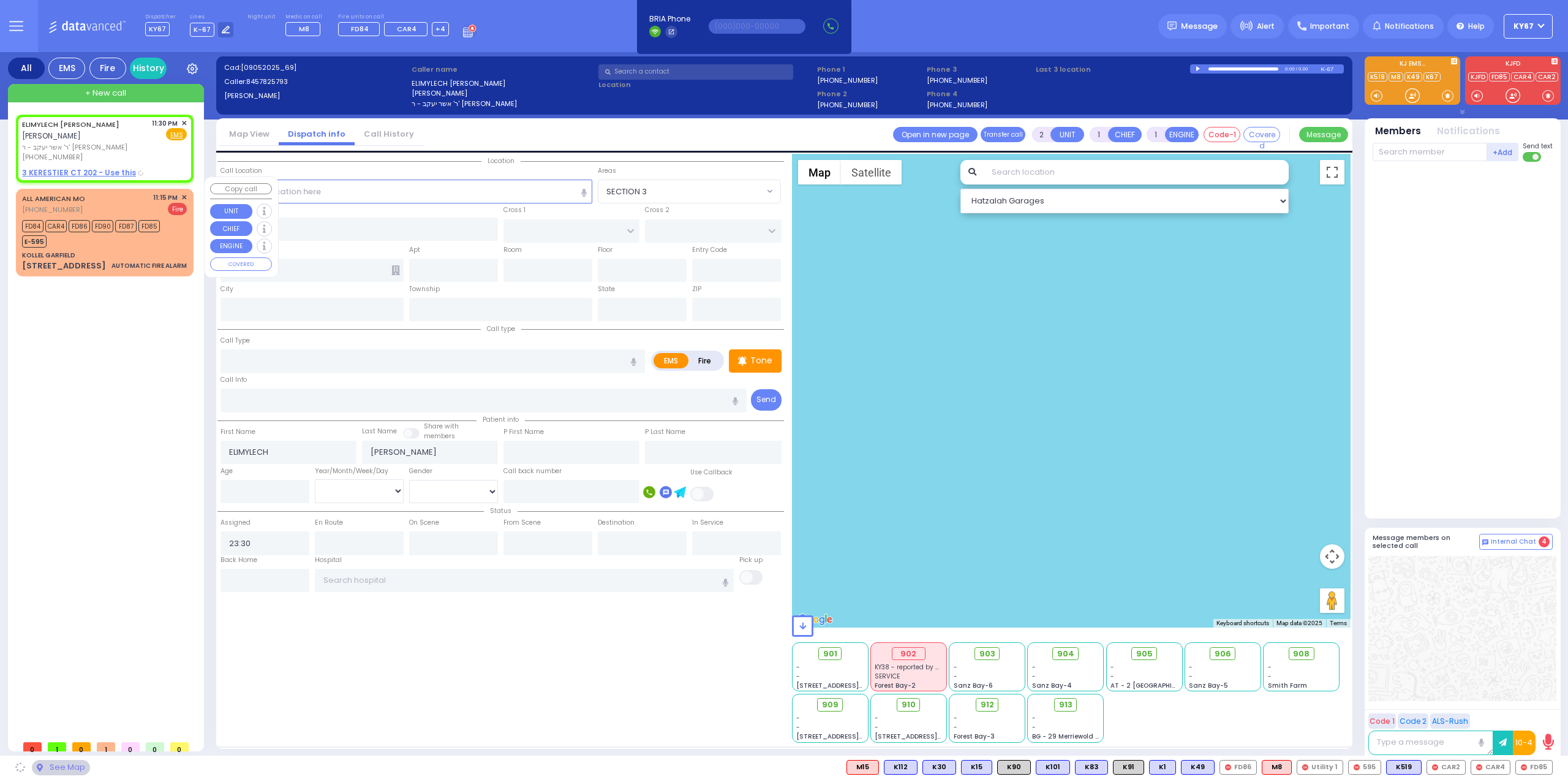
type input "GETZIL BERGER BLVD"
type input "KAHAN DR"
type input "3 KERESTIER CT"
type input "202"
type input "[PERSON_NAME]"
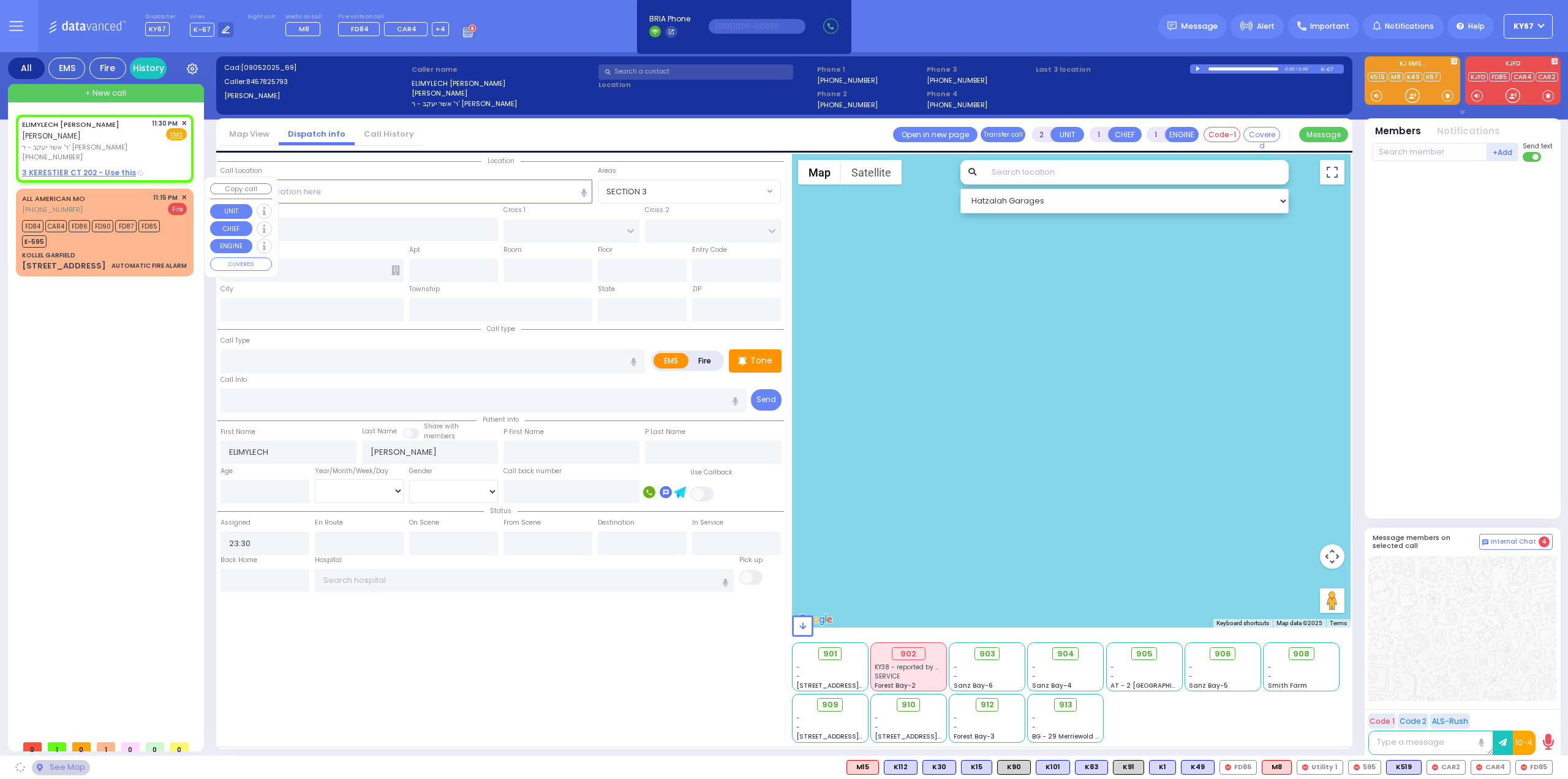
type input "[US_STATE]"
type input "10950"
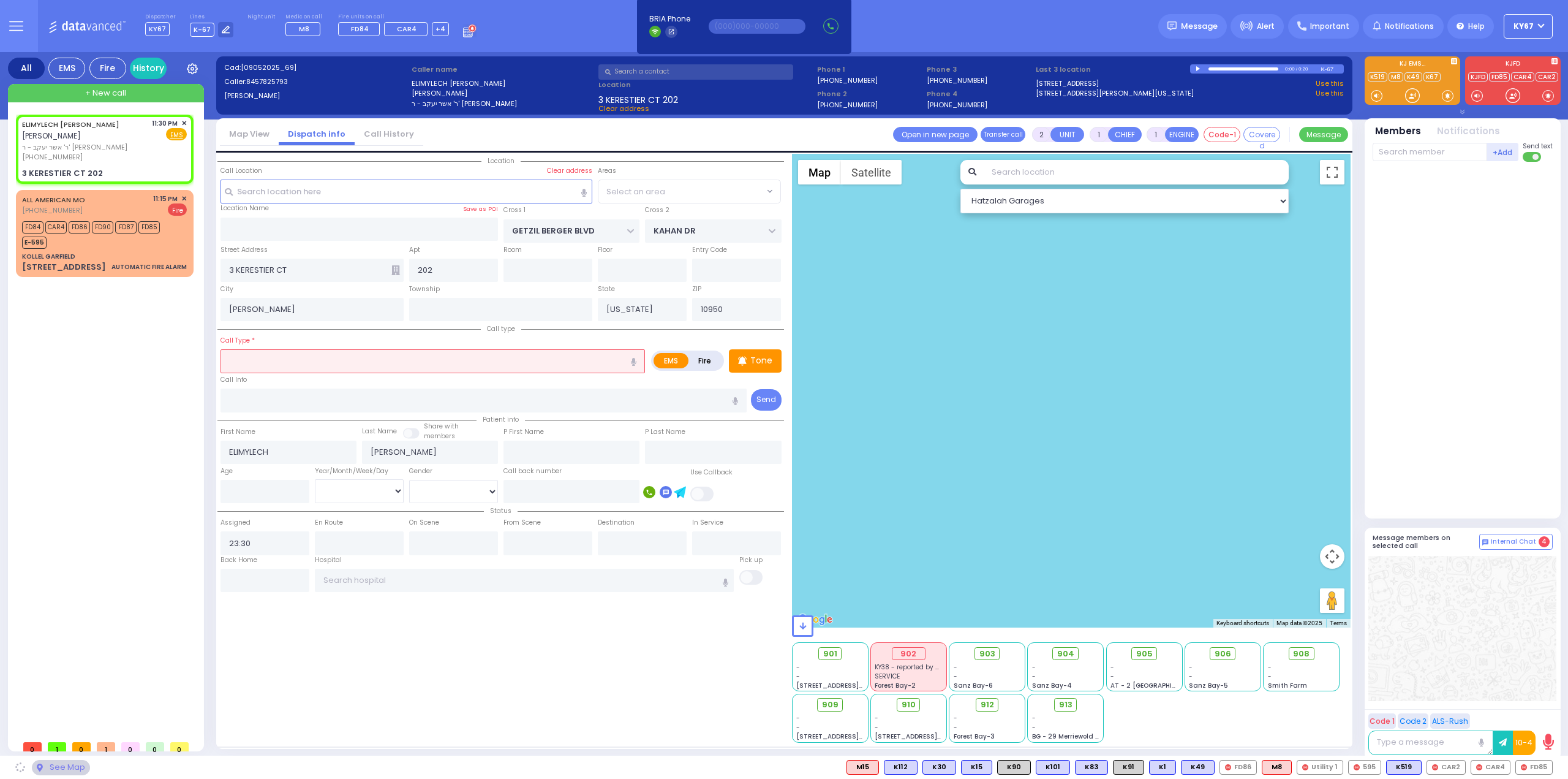
radio input "true"
select select
select select "Hatzalah Garages"
select select "SECTION 4"
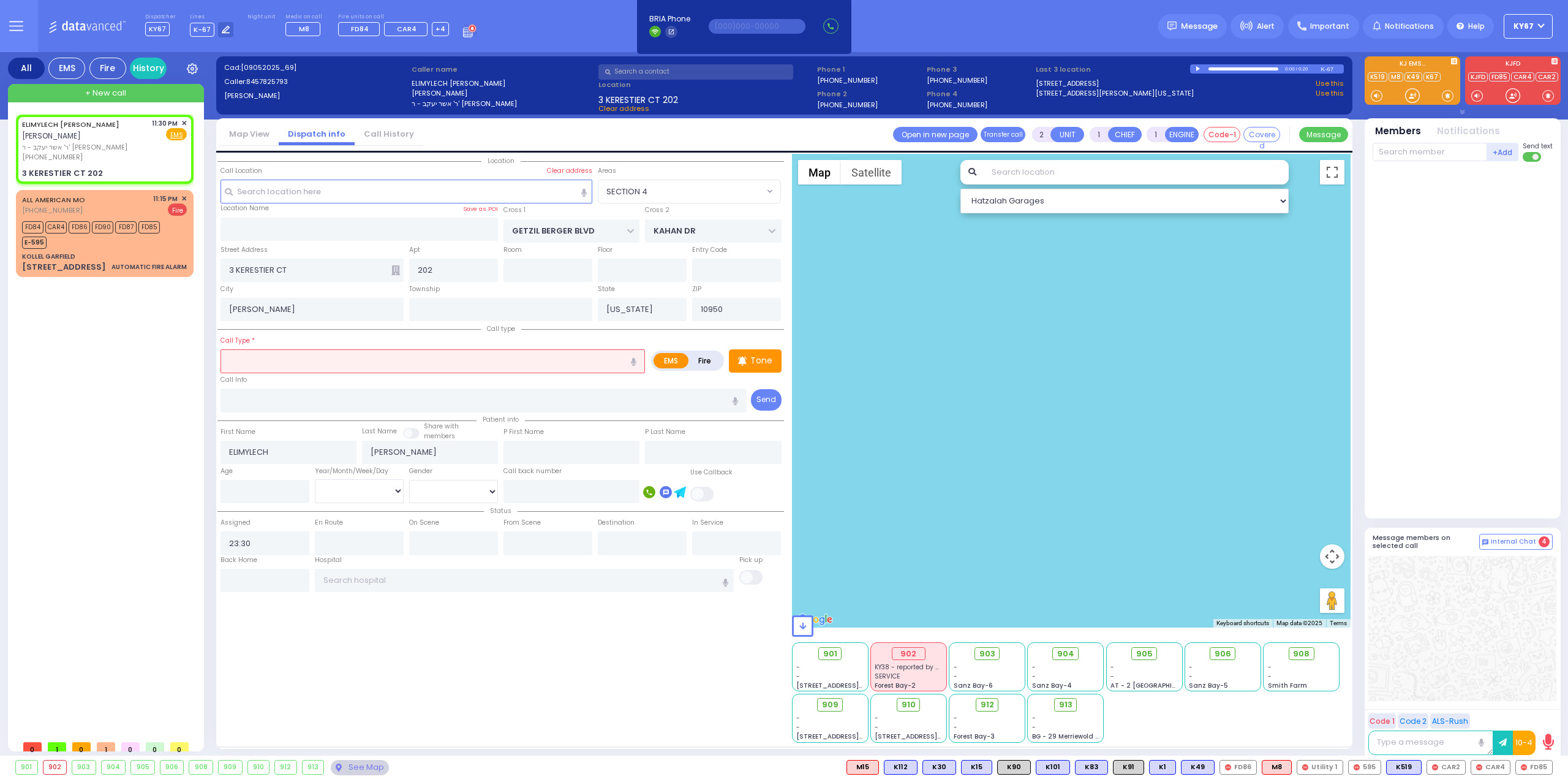
click at [315, 357] on input "text" at bounding box center [433, 361] width 425 height 23
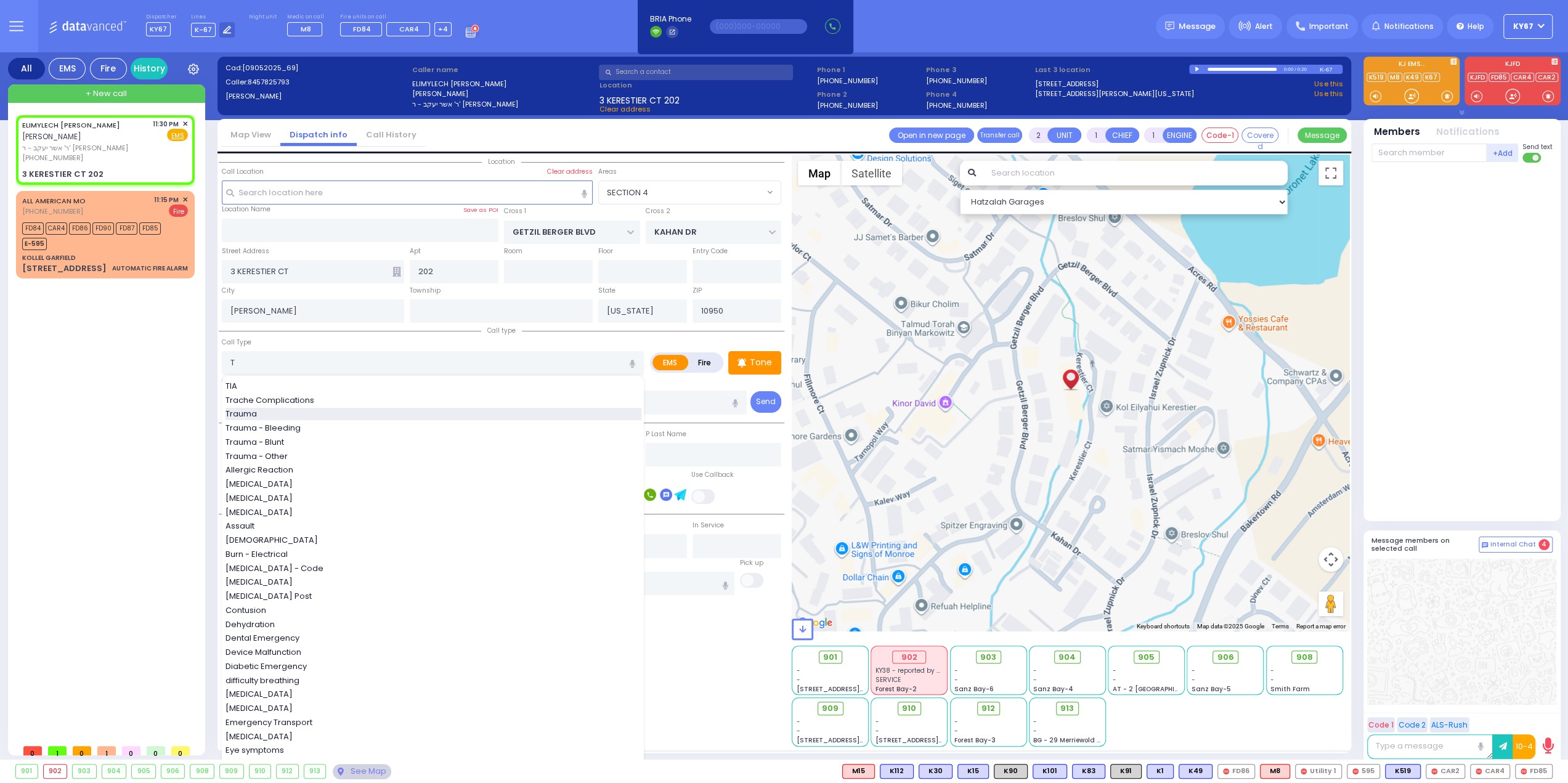
click at [287, 415] on div "Trauma" at bounding box center [433, 414] width 416 height 13
type input "Trauma"
type input "0"
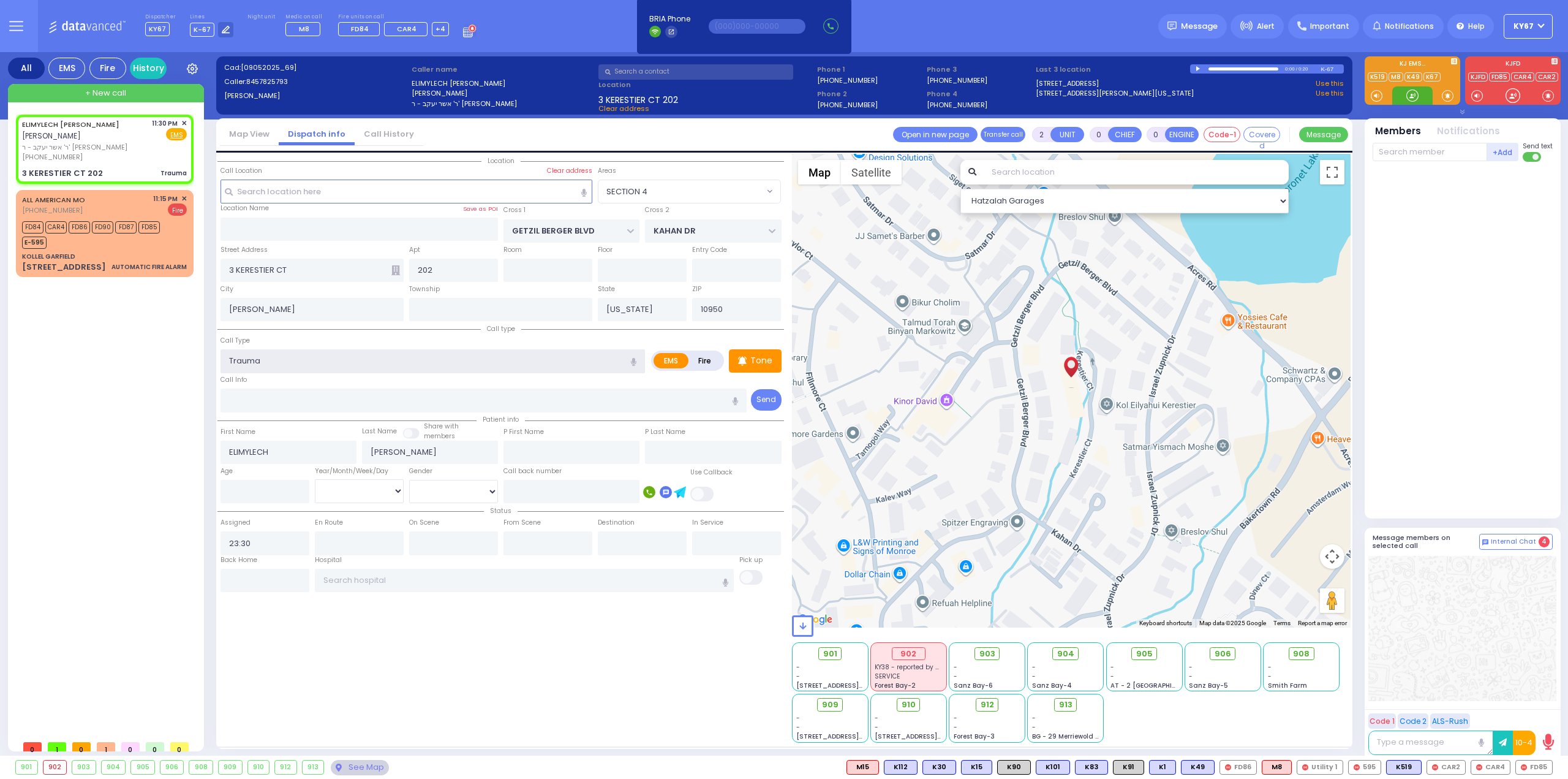
select select
radio input "true"
select select
select select "Hatzalah Garages"
select select "SECTION 4"
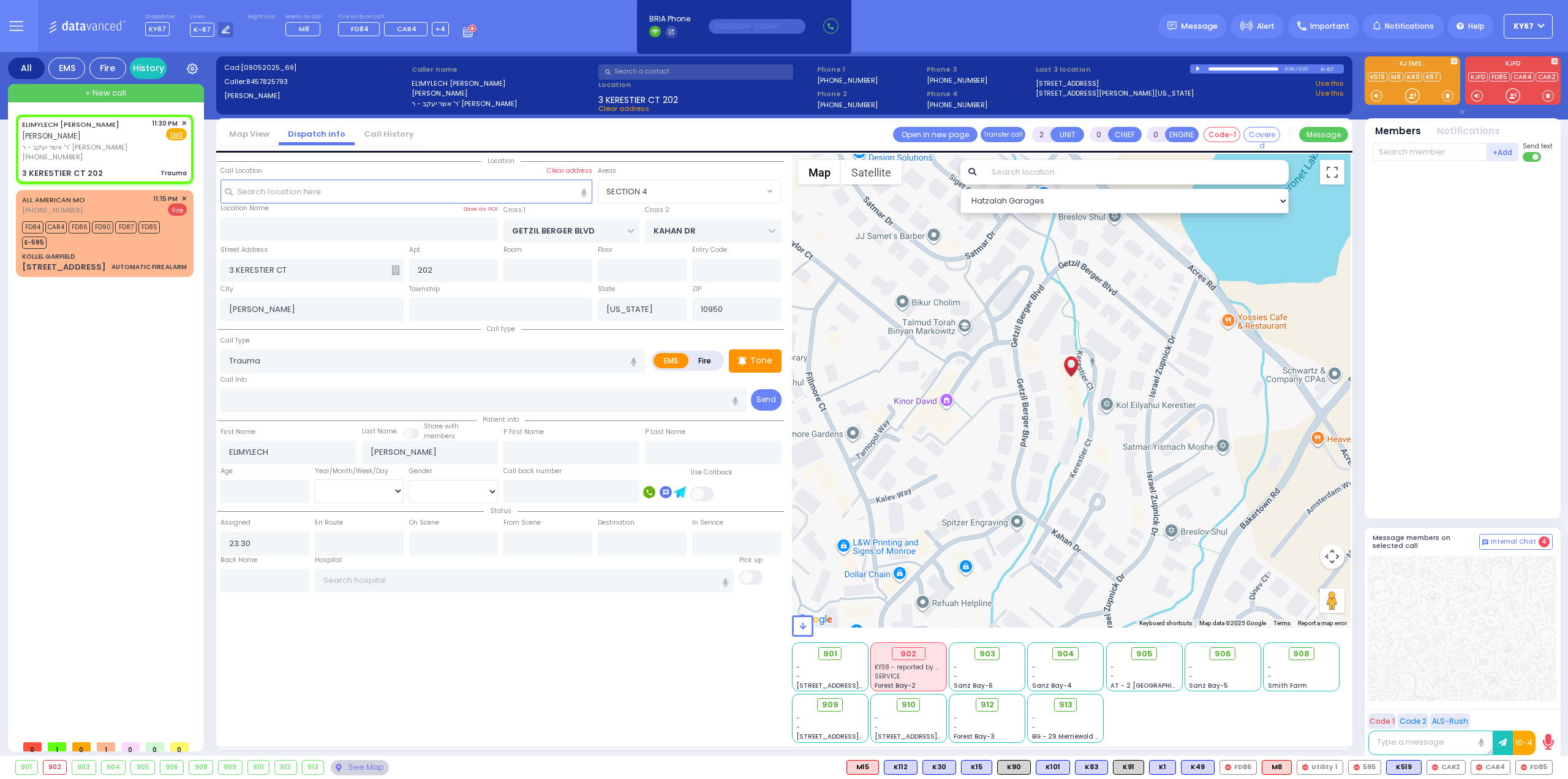
click at [582, 670] on div "Location" at bounding box center [501, 448] width 567 height 589
select select
radio input "true"
select select
select select "Hatzalah Garages"
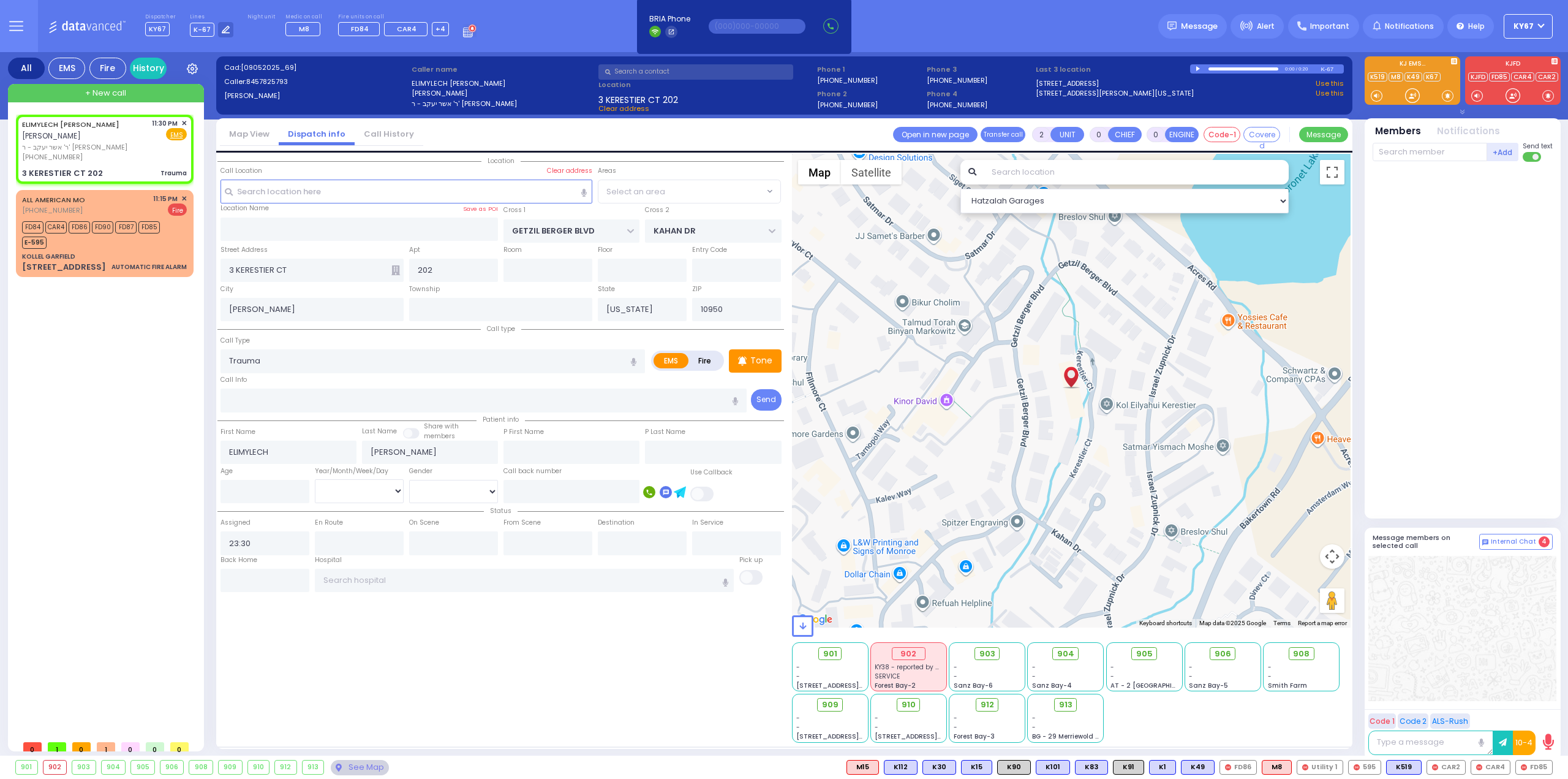
select select "SECTION 4"
click at [185, 194] on span "✕" at bounding box center [184, 198] width 5 height 10
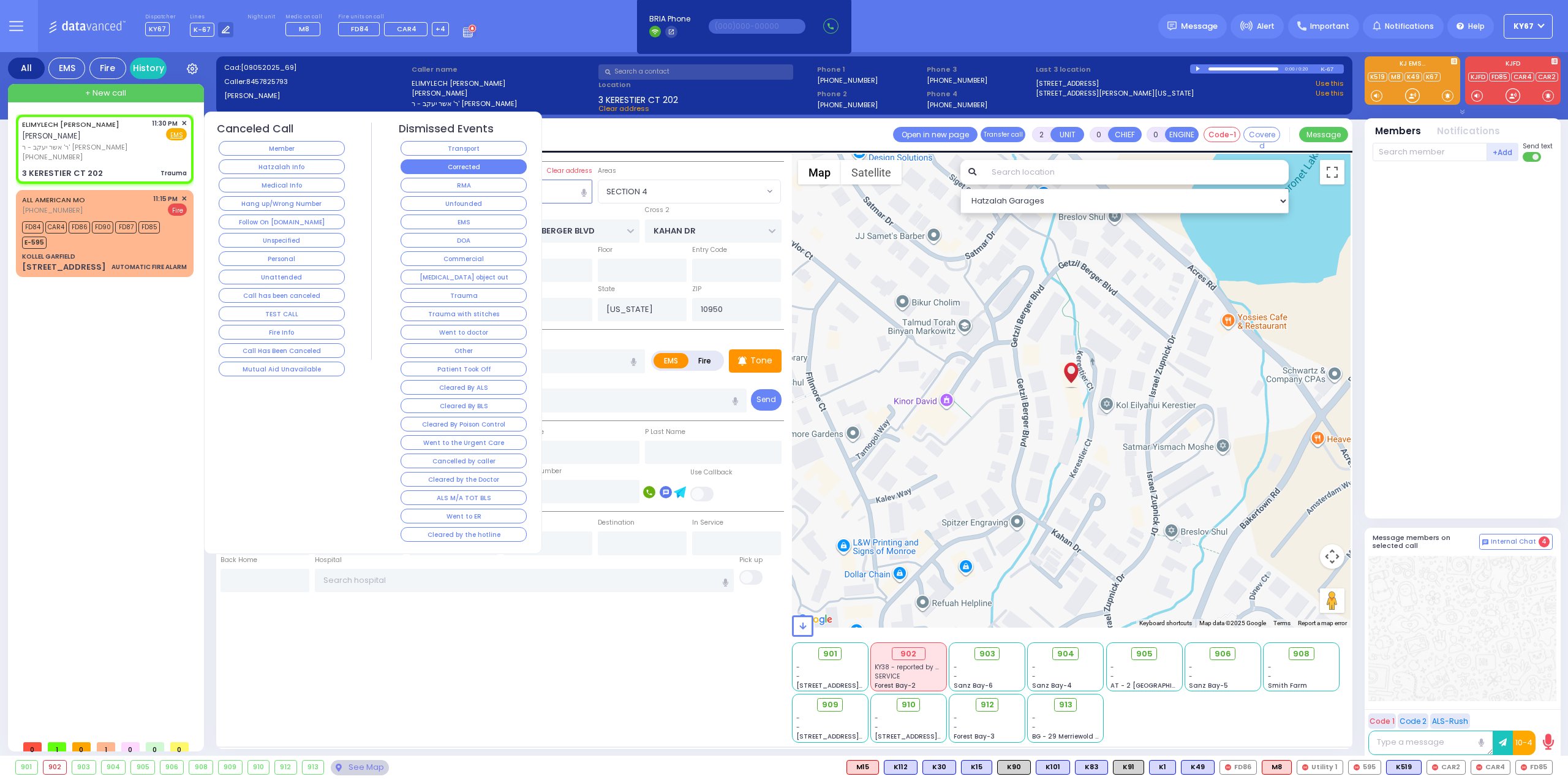
click at [515, 166] on button "Corrected" at bounding box center [464, 166] width 127 height 15
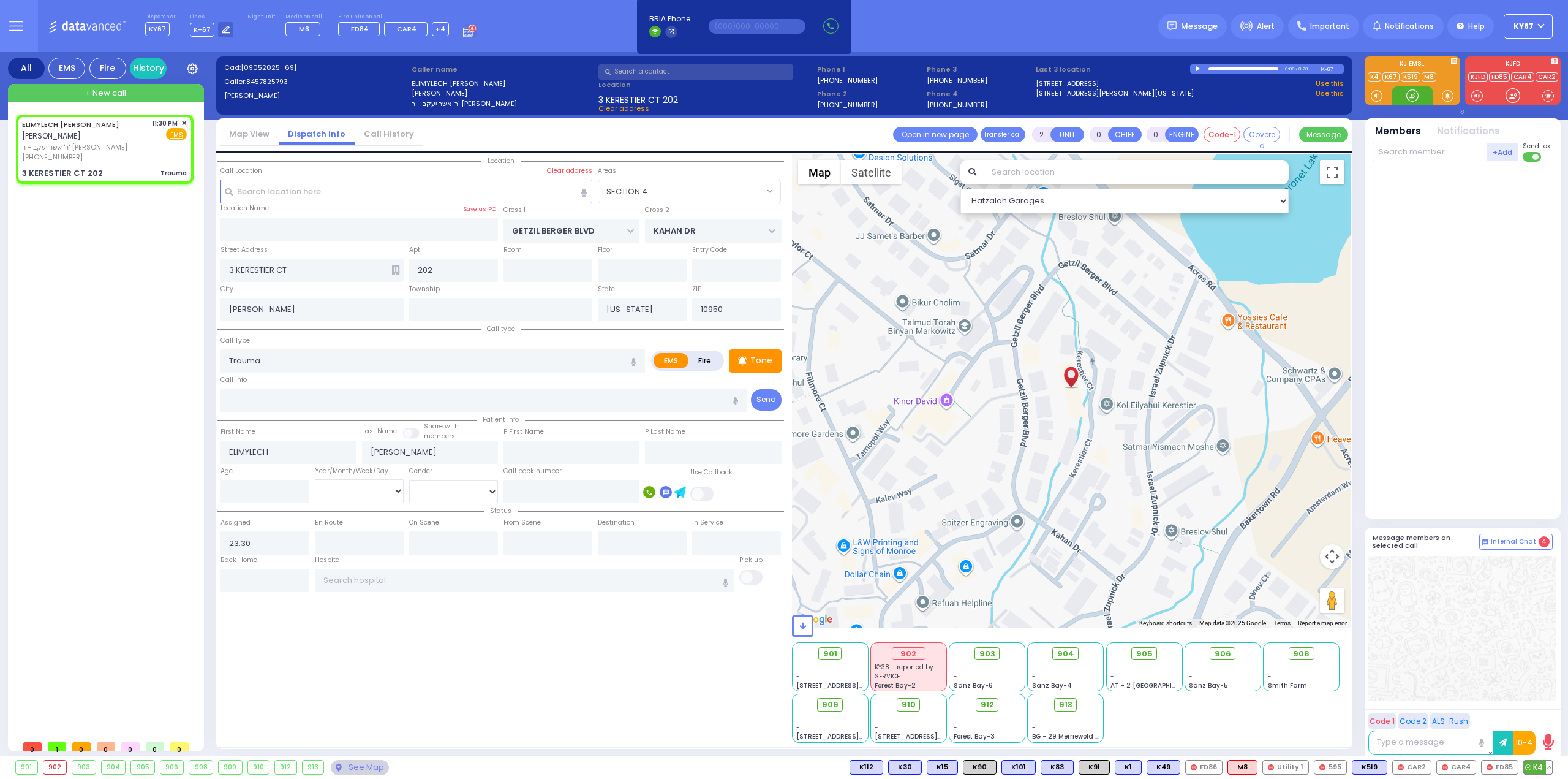
click at [1539, 764] on span "K4" at bounding box center [1538, 767] width 28 height 13
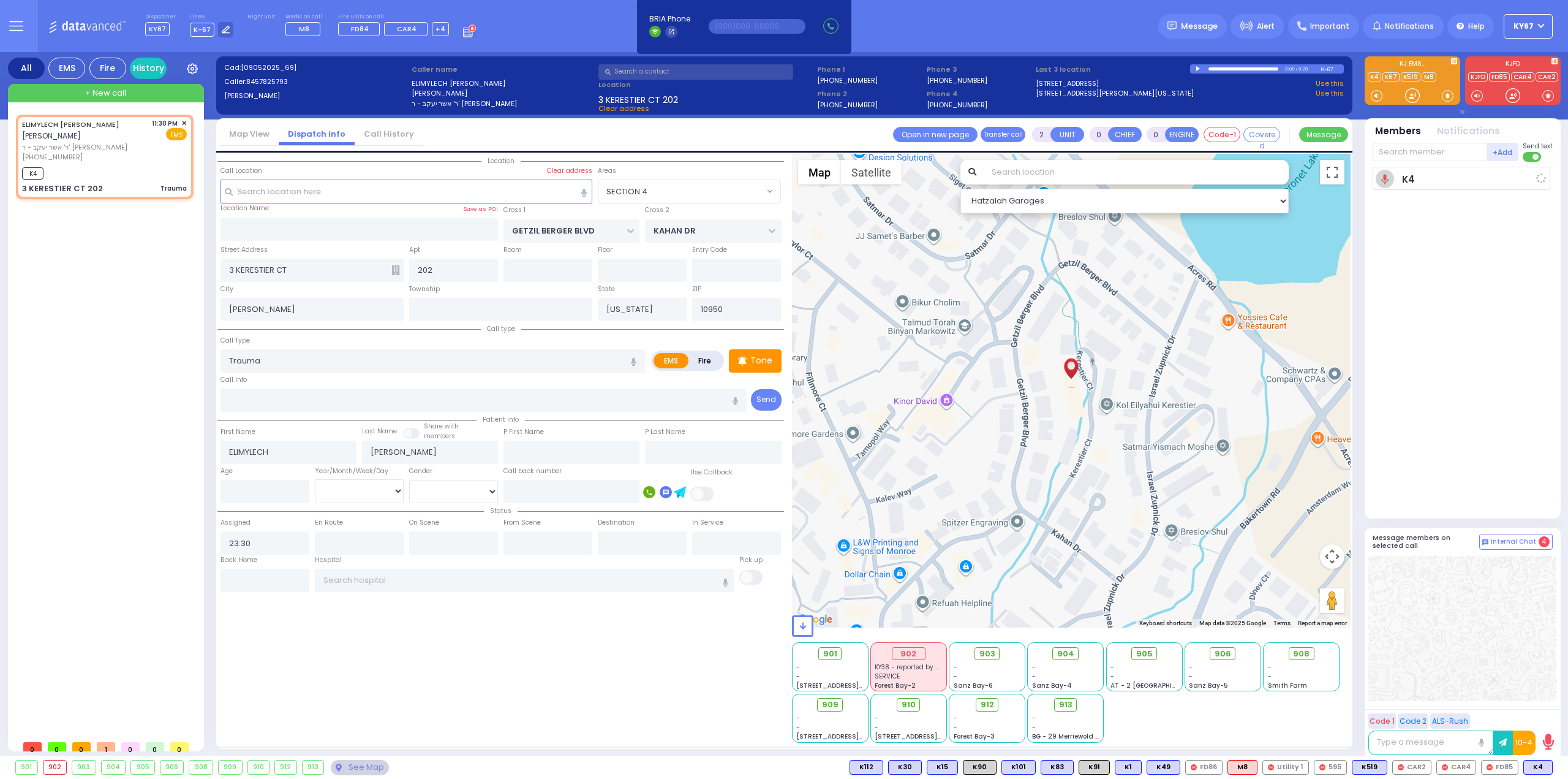
select select
radio input "true"
select select
type input "23:32"
select select "Hatzalah Garages"
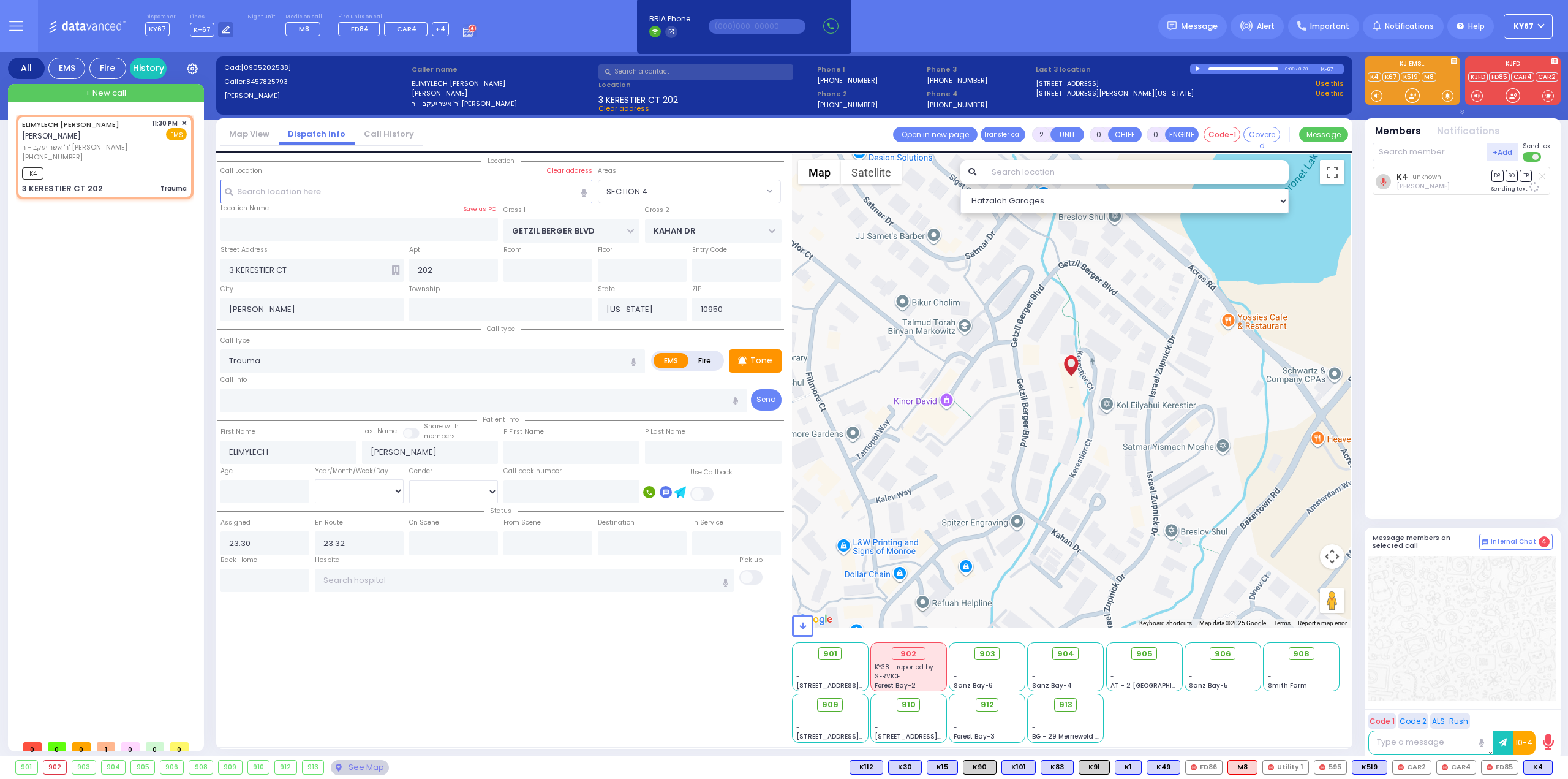
select select "SECTION 4"
click at [1538, 768] on span "M3" at bounding box center [1538, 767] width 29 height 13
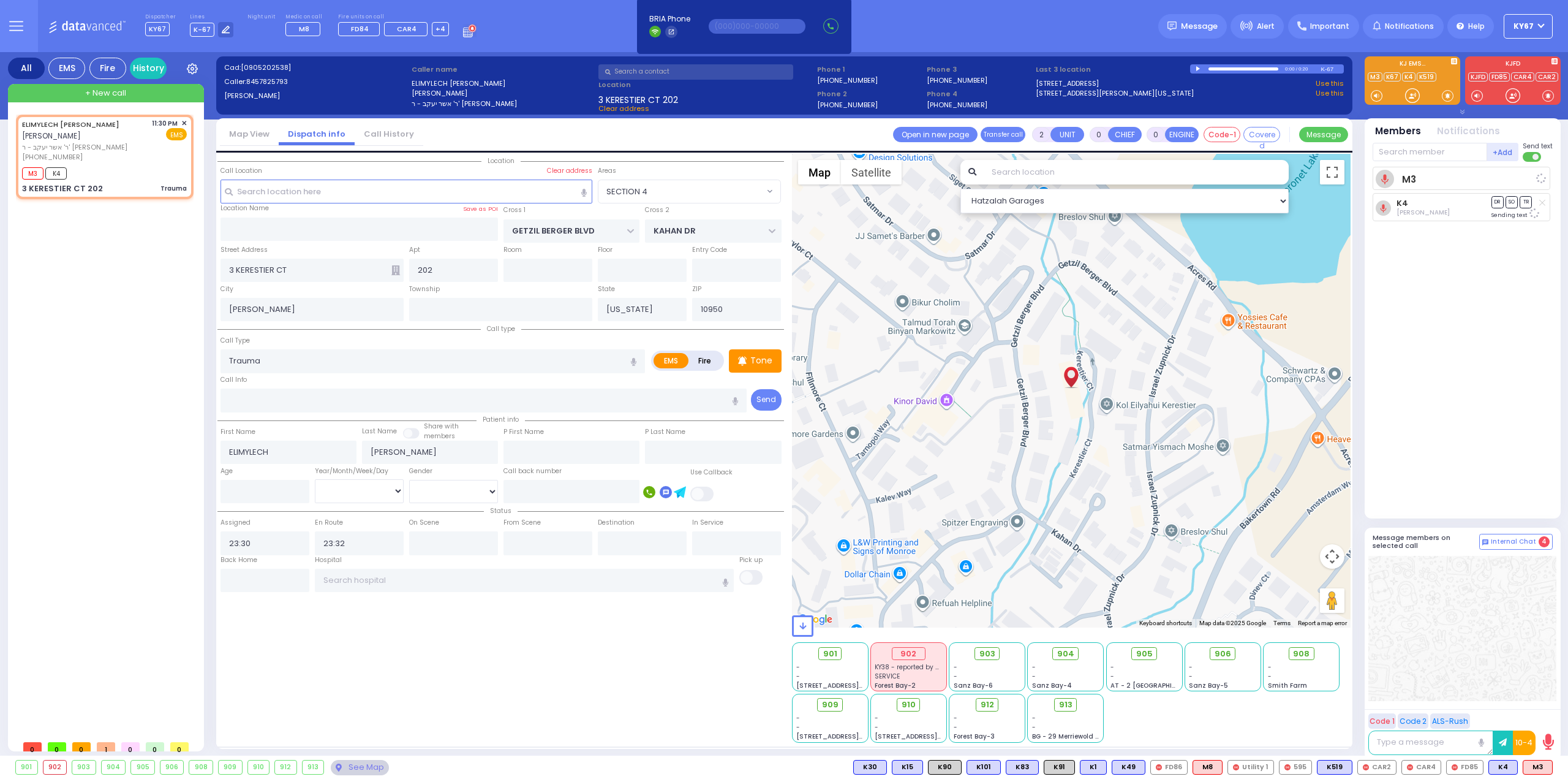
select select
radio input "true"
select select
select select "Hatzalah Garages"
select select "SECTION 4"
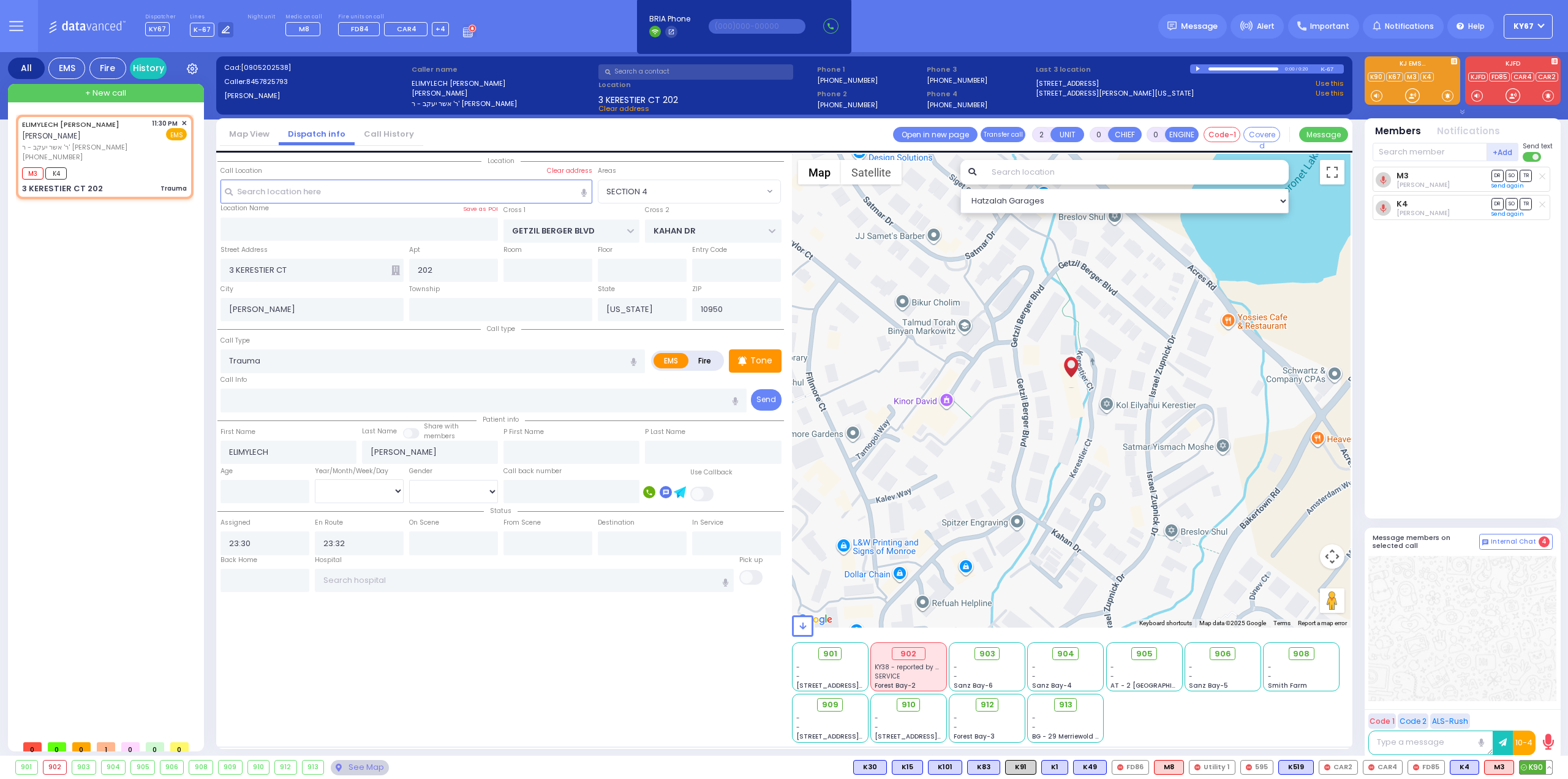
click at [1537, 768] on span "K90" at bounding box center [1536, 767] width 33 height 13
select select
radio input "true"
select select
select select "Hatzalah Garages"
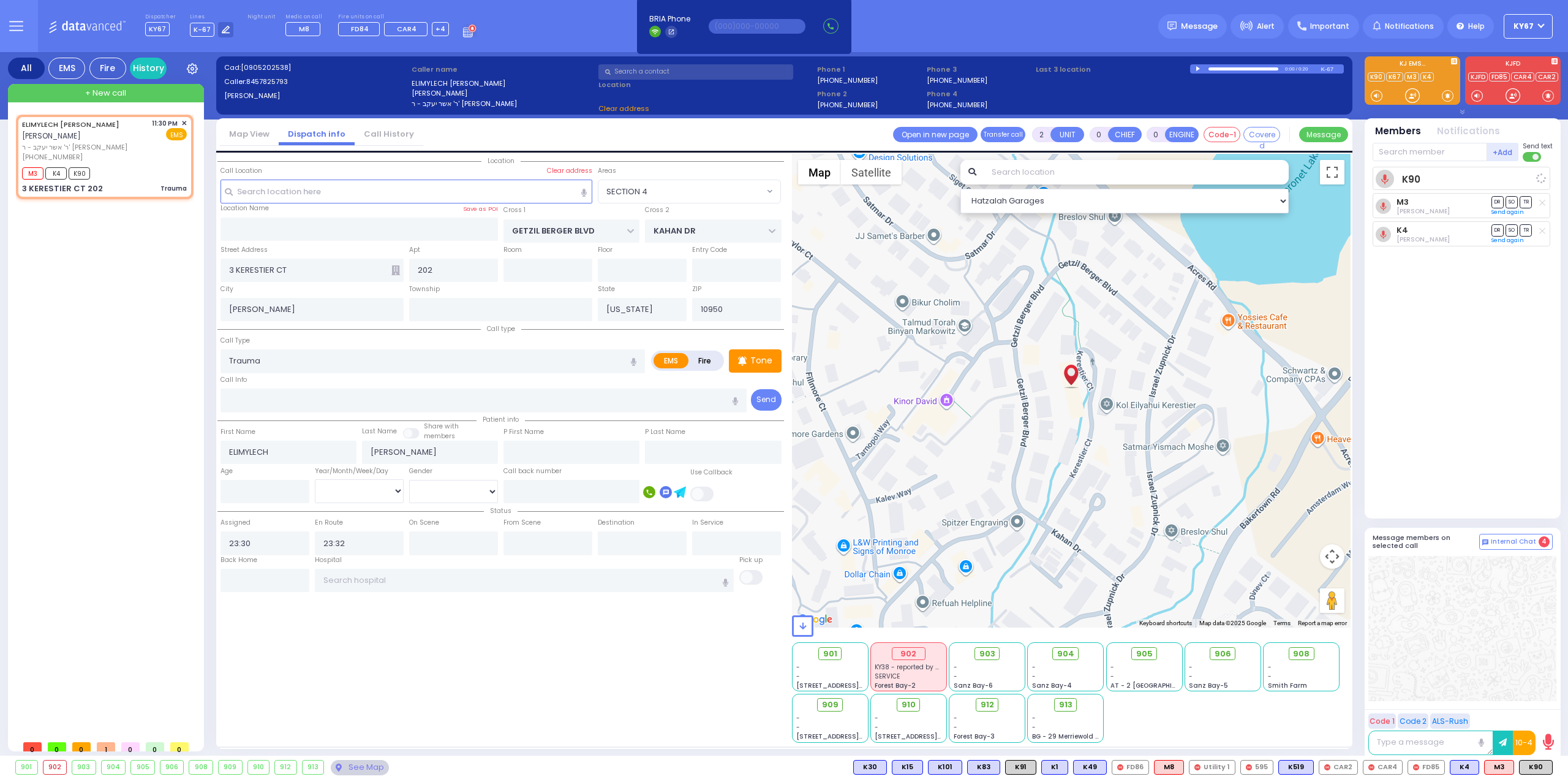
select select "SECTION 4"
type input "6"
select select
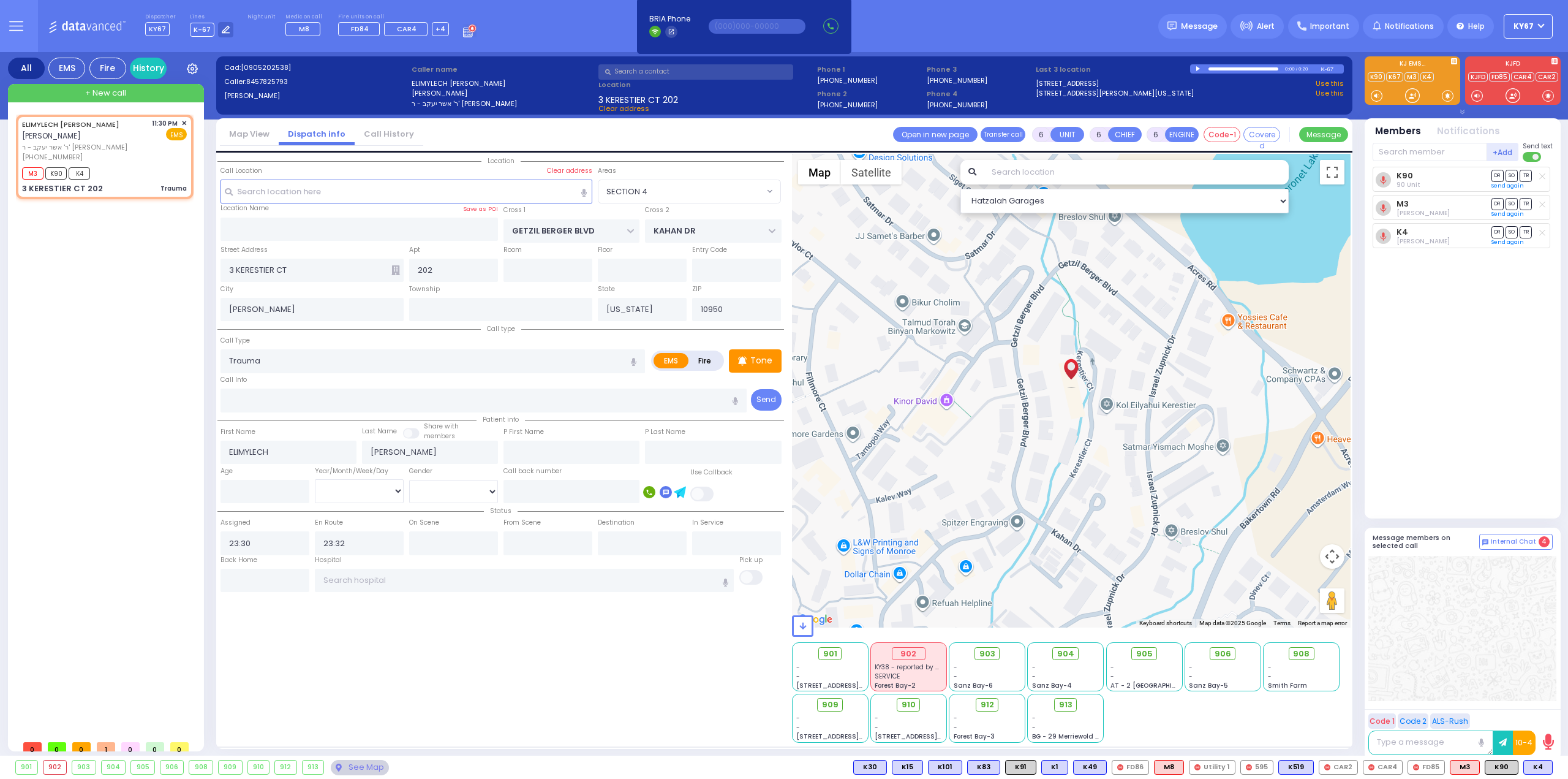
radio input "true"
type input "Unknown"
select select "Year"
select select "Hatzalah Garages"
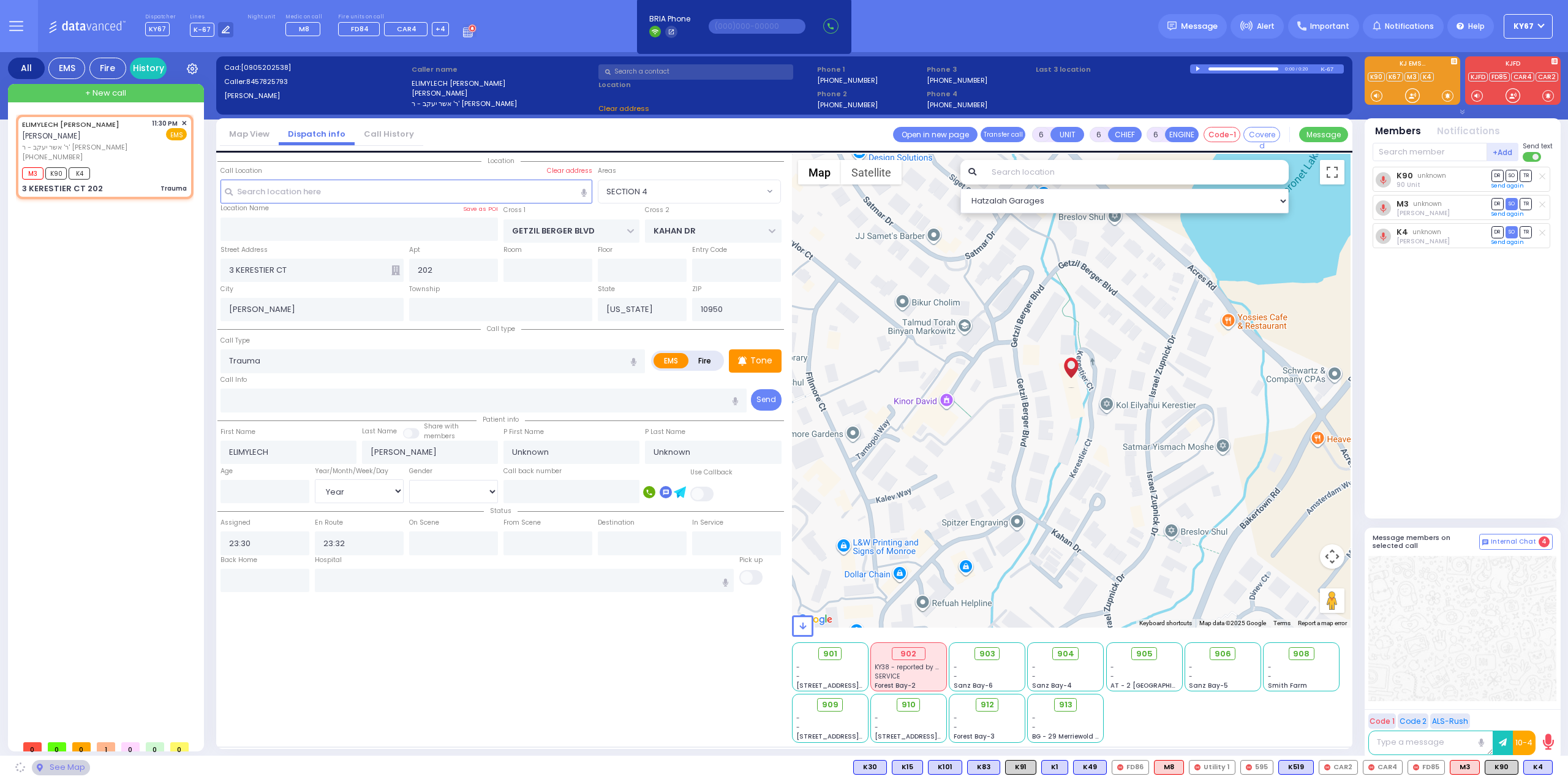
select select "SECTION 4"
select select
radio input "true"
type input "Blima"
type input "Ecstein"
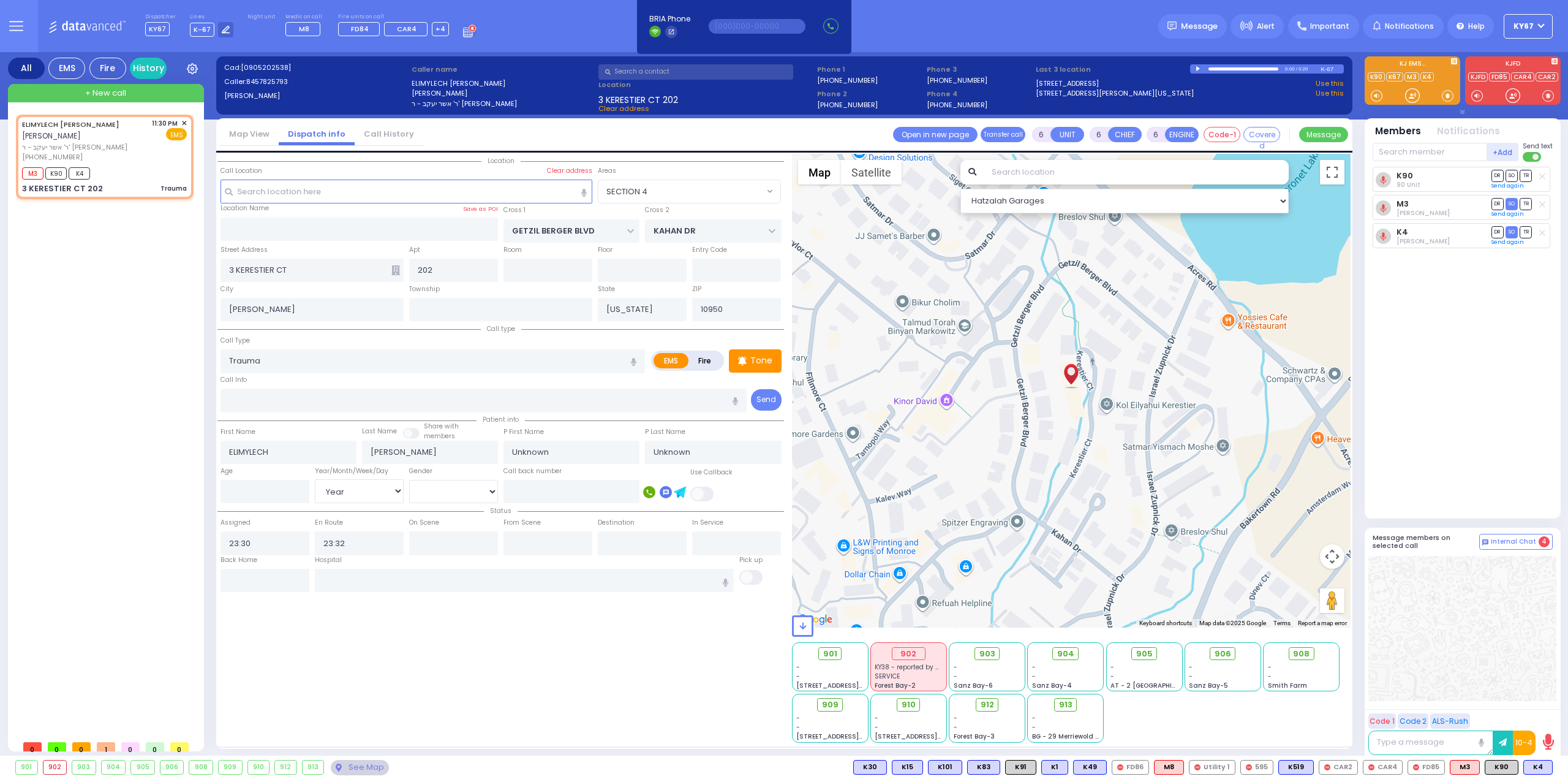
select select "Year"
select select "Hatzalah Garages"
select select "SECTION 4"
select select
radio input "true"
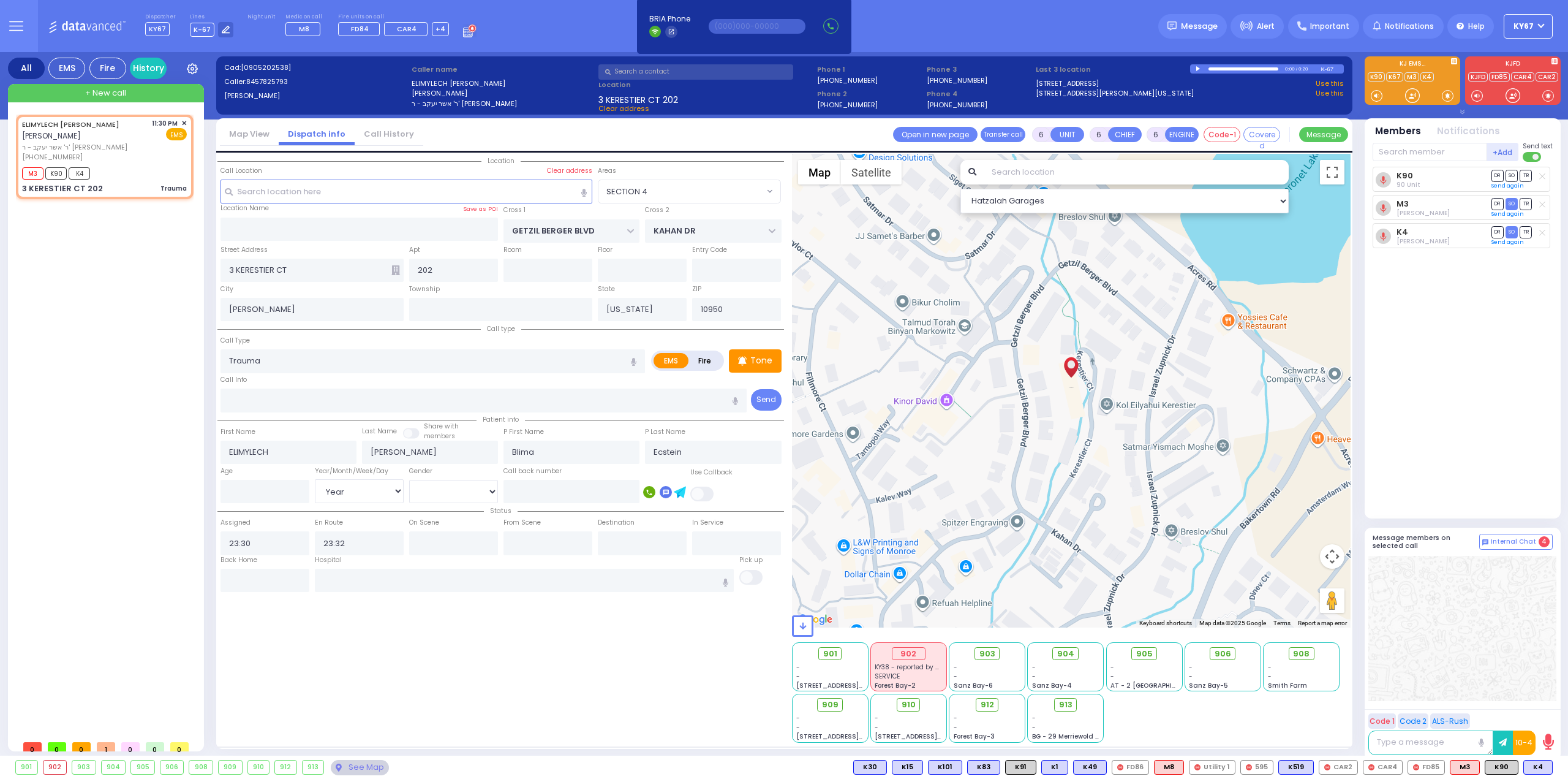
select select "Year"
select select "Hatzalah Garages"
select select "SECTION 4"
select select
radio input "true"
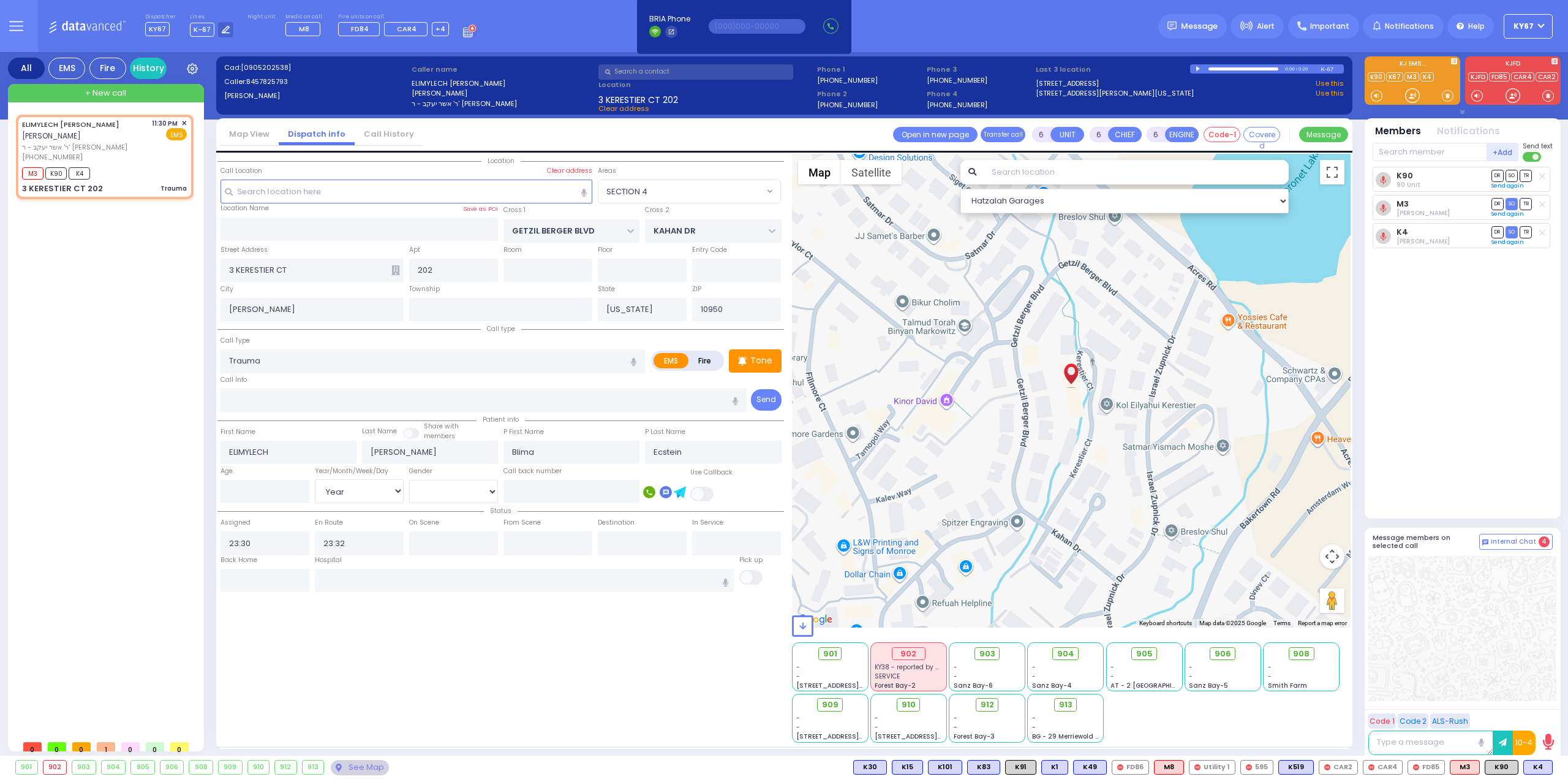
type input "1"
select select "Year"
select select "[DEMOGRAPHIC_DATA]"
select select "Hatzalah Garages"
select select "SECTION 4"
